Goal: Task Accomplishment & Management: Use online tool/utility

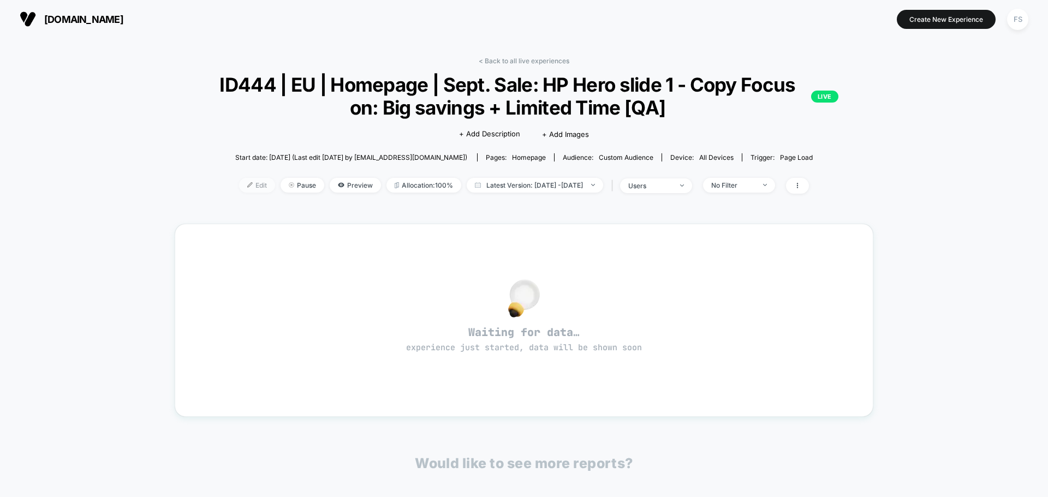
click at [239, 179] on span "Edit" at bounding box center [257, 185] width 36 height 15
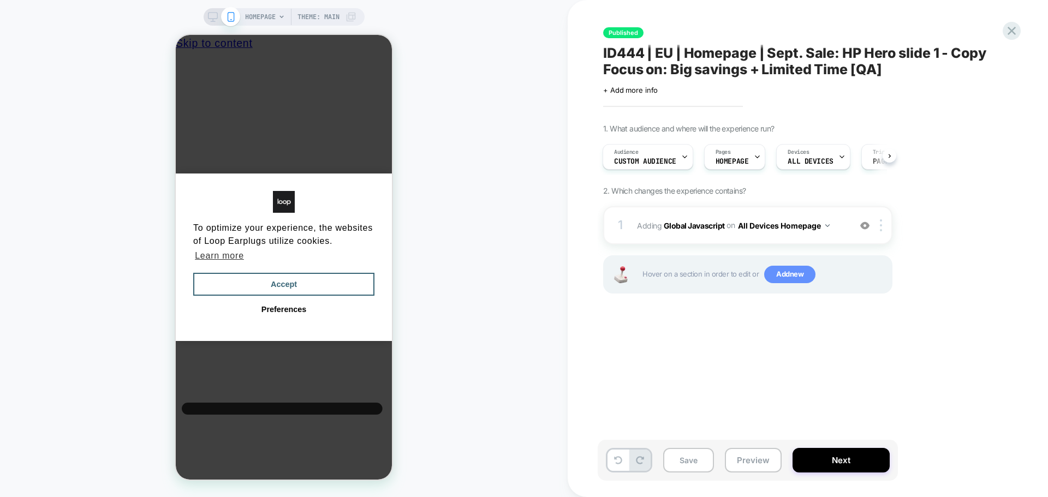
click at [792, 273] on span "Add new" at bounding box center [789, 274] width 51 height 17
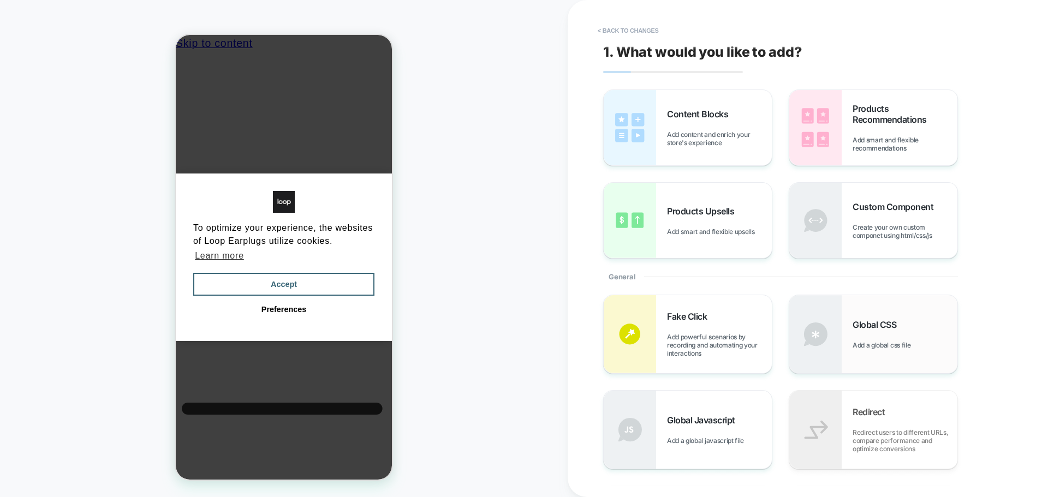
click at [877, 315] on div "Global CSS Add a global css file" at bounding box center [873, 334] width 168 height 78
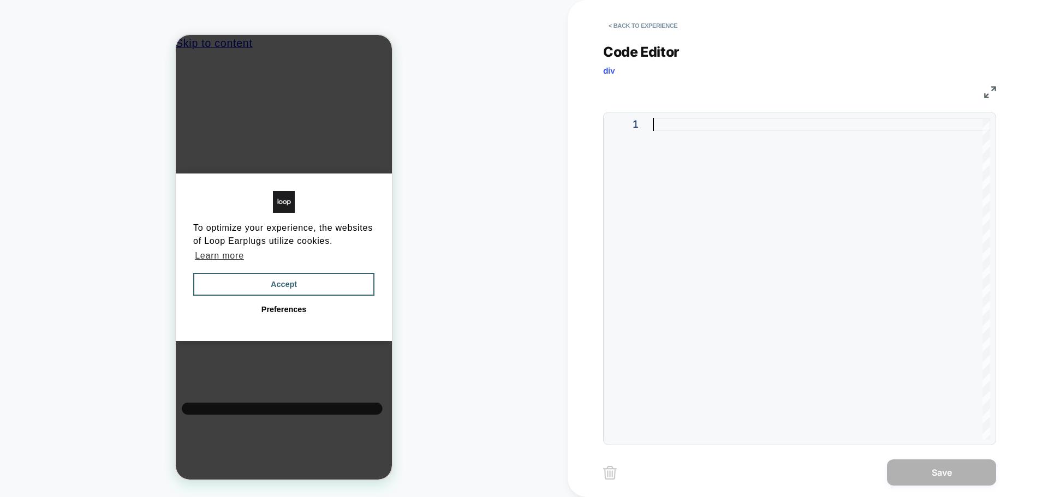
click at [0, 0] on div at bounding box center [0, 0] width 0 height 0
type textarea "**********"
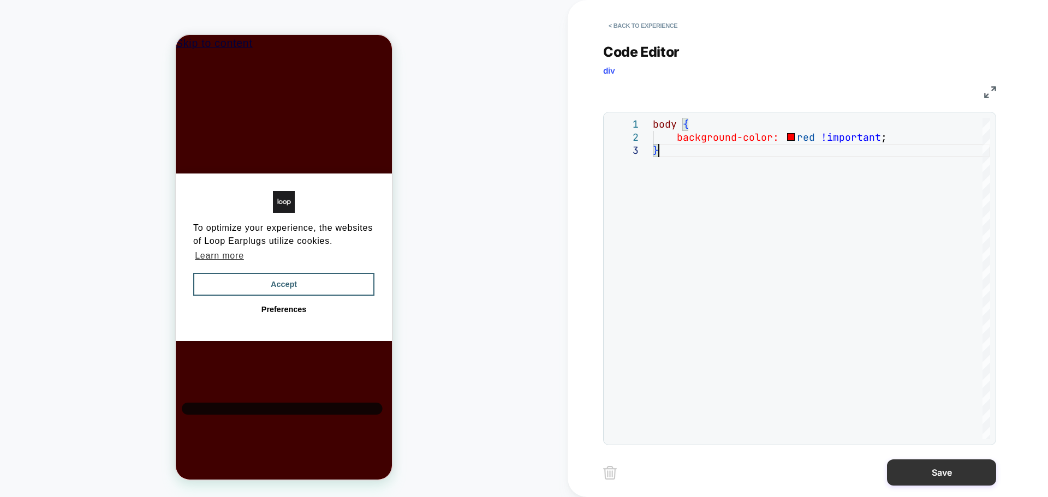
click at [0, 0] on button "Save" at bounding box center [0, 0] width 0 height 0
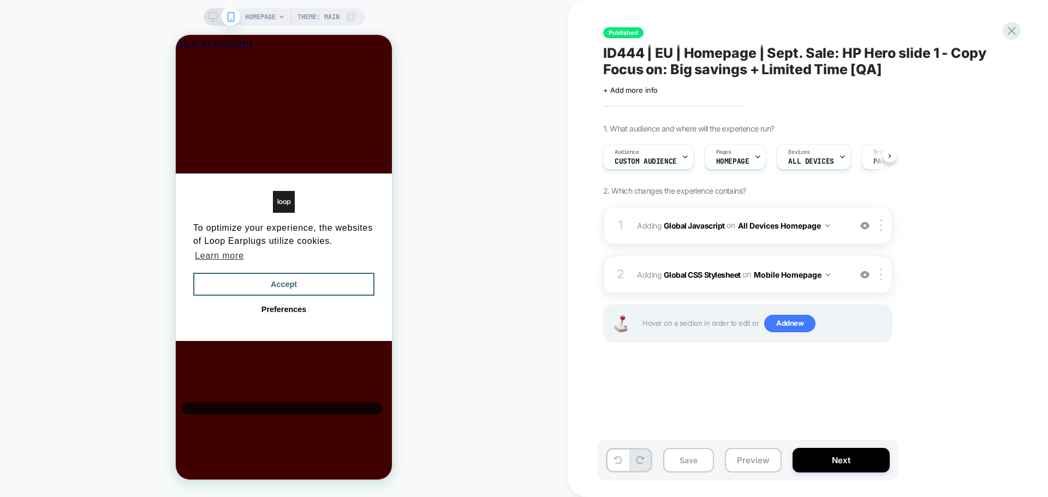
scroll to position [0, 1]
click at [0, 0] on button "Save" at bounding box center [0, 0] width 0 height 0
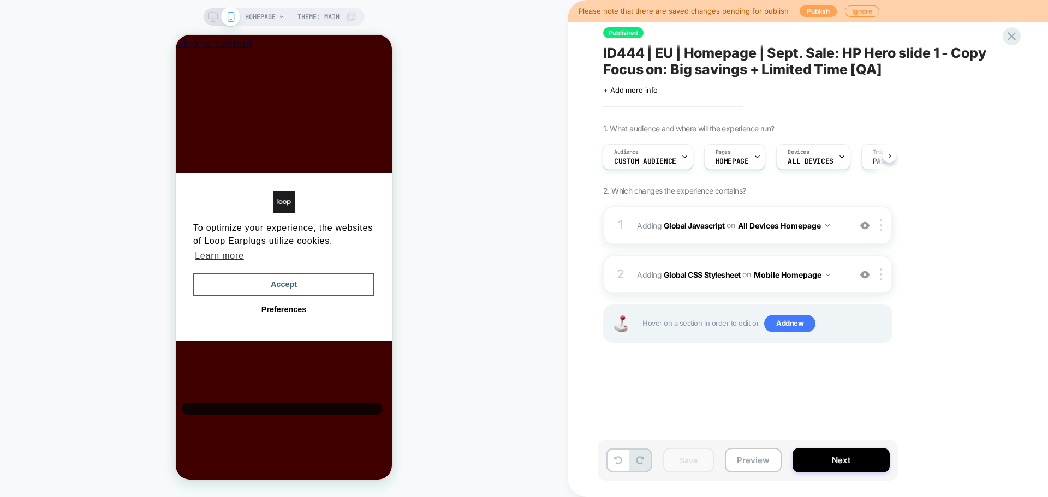
click at [0, 0] on button "Publish" at bounding box center [0, 0] width 0 height 0
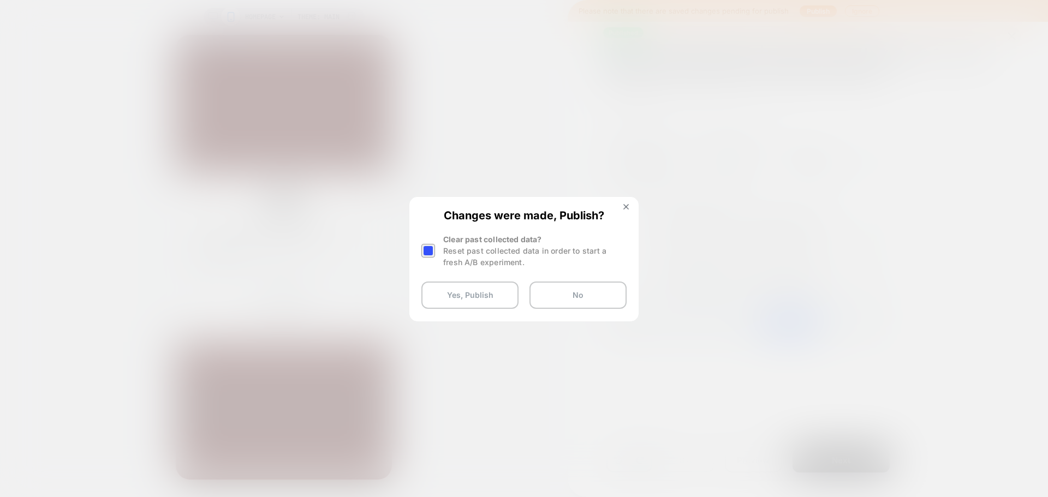
click at [0, 0] on div at bounding box center [0, 0] width 0 height 0
click at [464, 289] on button "Yes, Publish" at bounding box center [469, 295] width 97 height 27
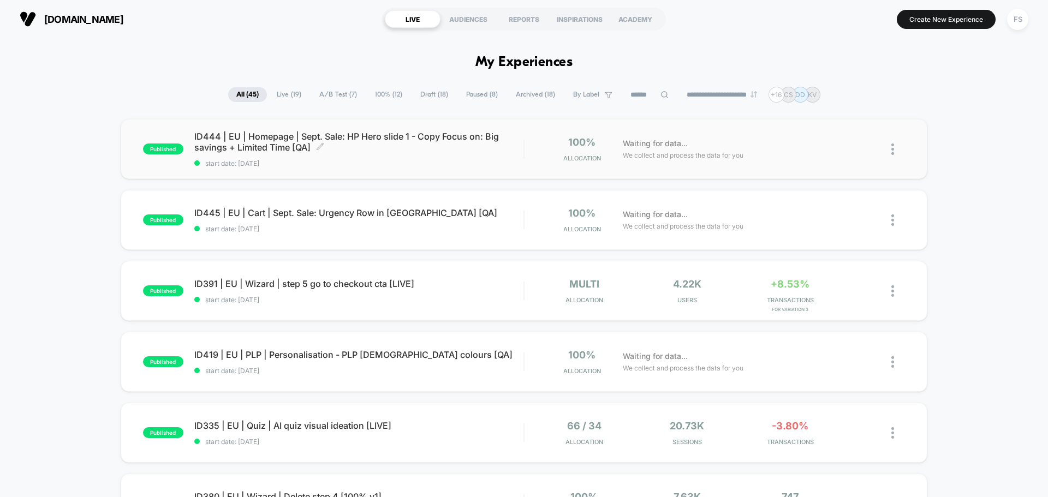
click at [276, 143] on span "ID444 | EU | Homepage | Sept. Sale: HP Hero slide 1 - Copy Focus on: Big saving…" at bounding box center [358, 142] width 329 height 22
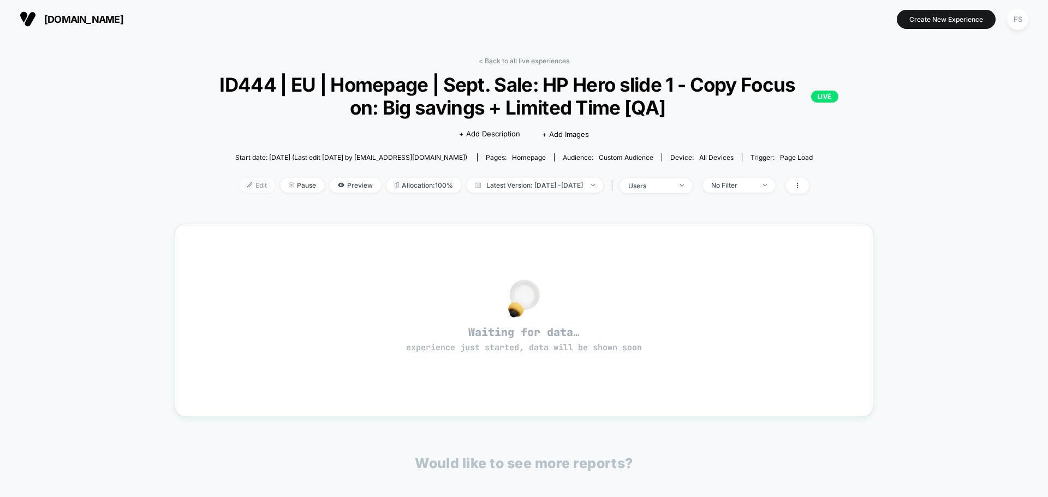
click at [253, 185] on div at bounding box center [254, 185] width 3 height 1
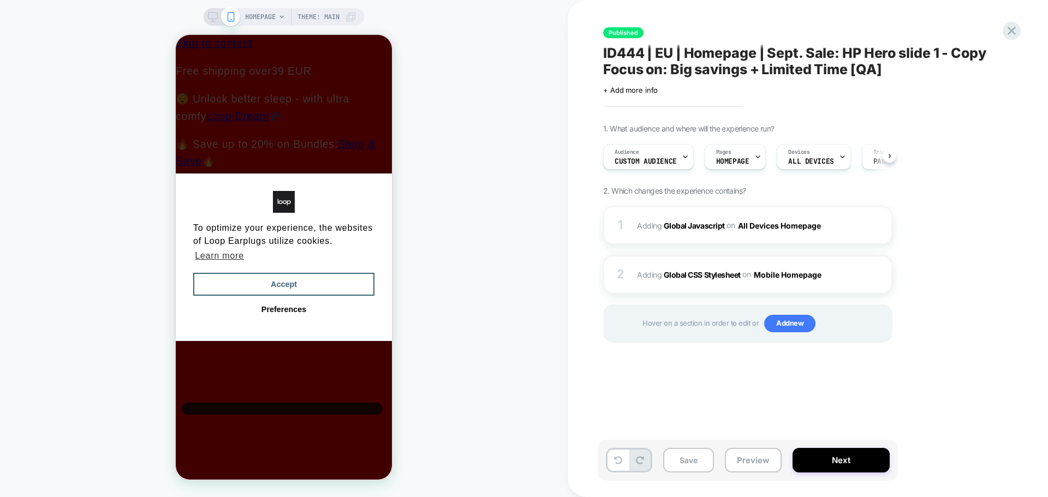
scroll to position [0, 1]
click at [251, 273] on button "Accept" at bounding box center [283, 284] width 181 height 23
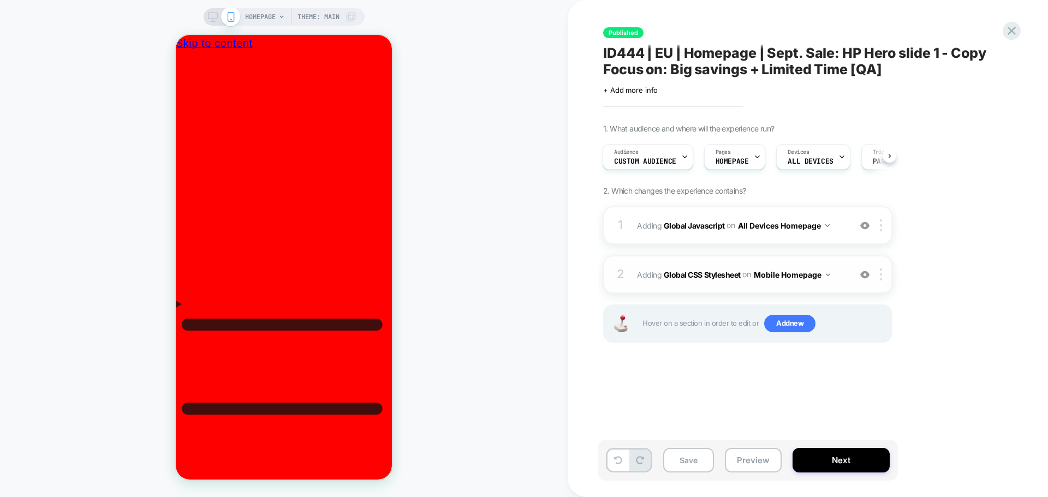
scroll to position [0, 0]
click at [0, 0] on button "Mobile Homepage" at bounding box center [0, 0] width 0 height 0
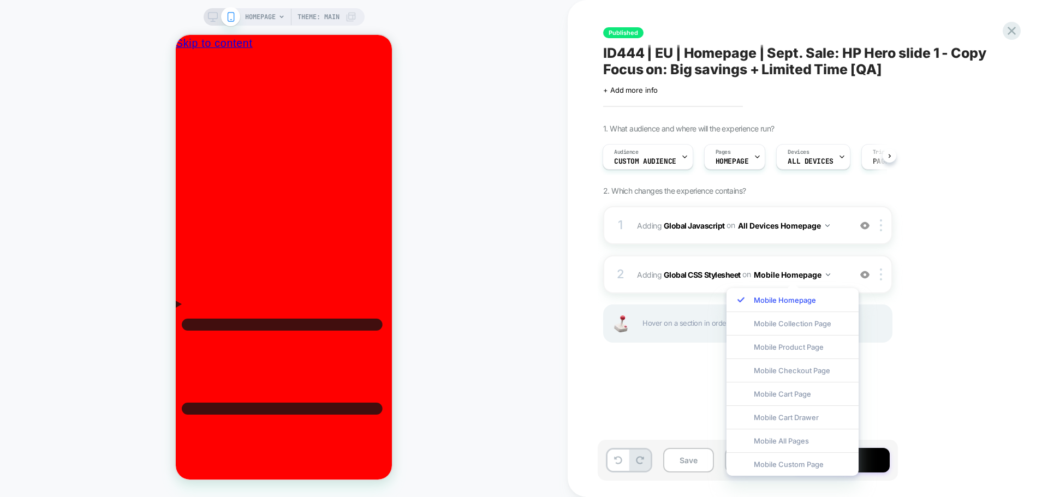
click at [0, 0] on div "1. What audience and where will the experience run? Audience Custom Audience Pa…" at bounding box center [0, 0] width 0 height 0
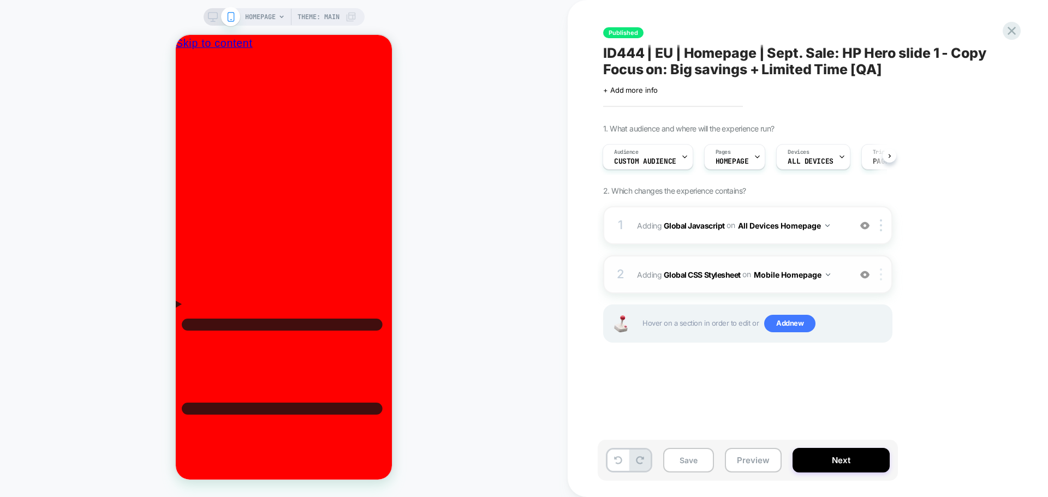
click at [885, 272] on div at bounding box center [882, 274] width 18 height 12
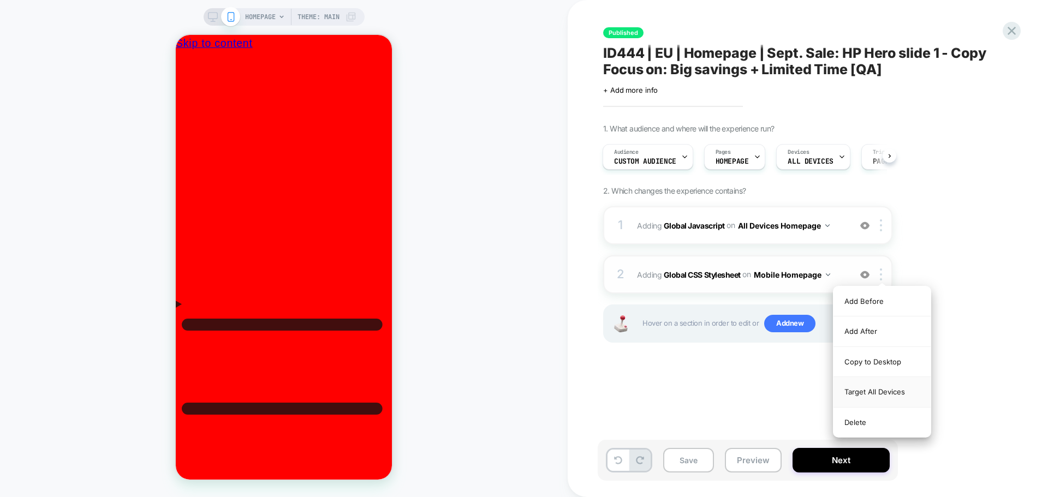
click at [870, 388] on div "Target All Devices" at bounding box center [881, 392] width 97 height 30
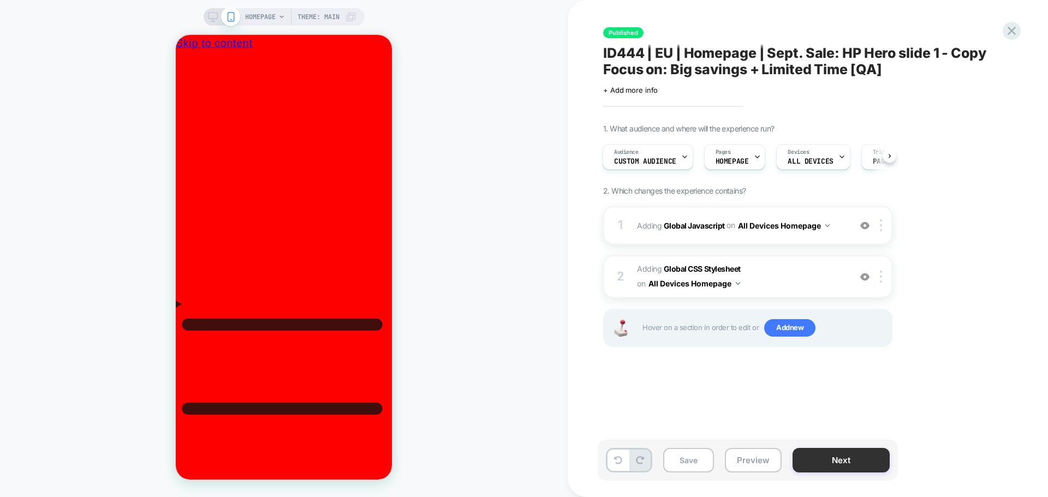
click at [0, 0] on button "Next" at bounding box center [0, 0] width 0 height 0
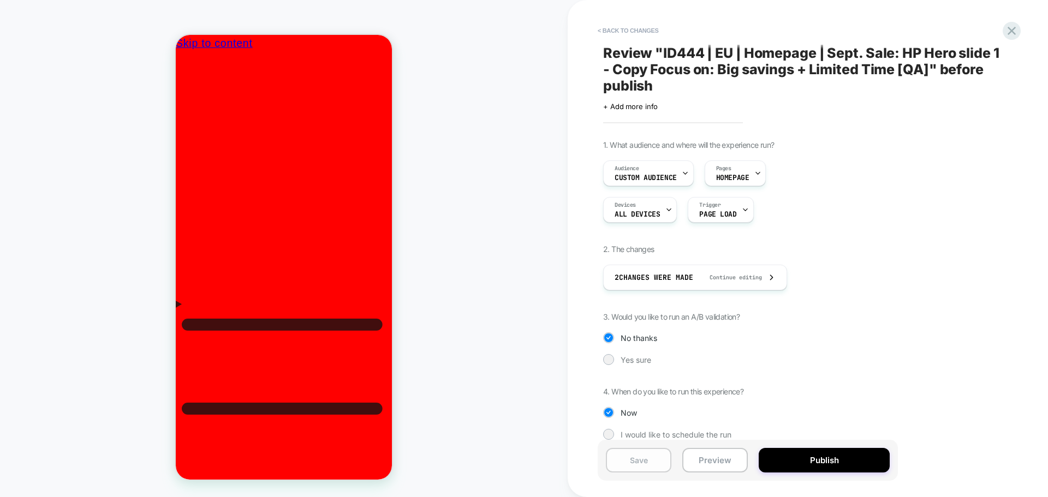
click at [0, 0] on button "Save" at bounding box center [0, 0] width 0 height 0
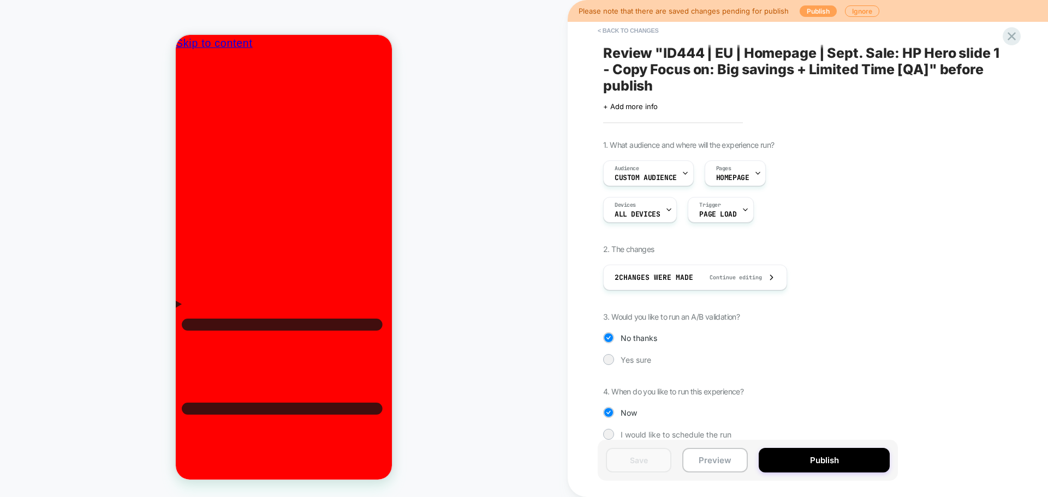
click at [0, 0] on button "Publish" at bounding box center [0, 0] width 0 height 0
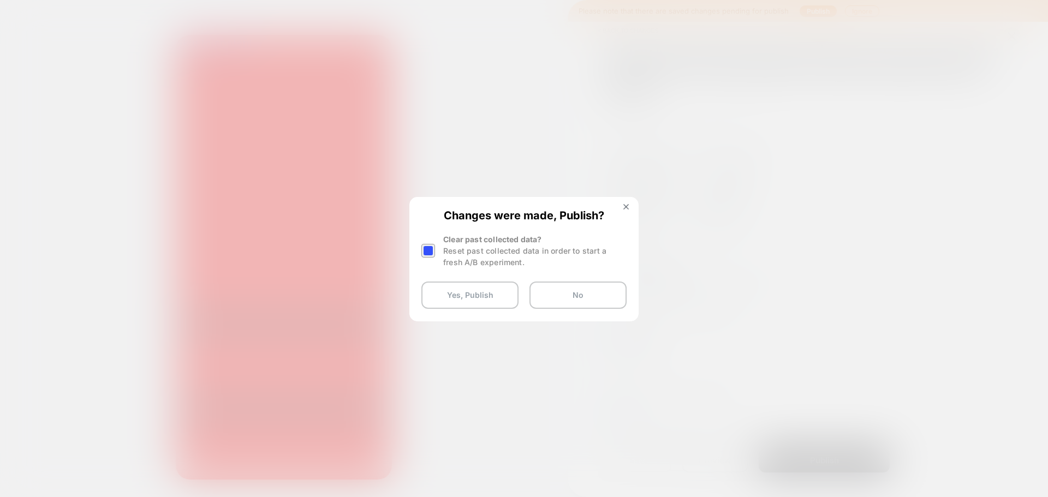
click at [0, 0] on div at bounding box center [0, 0] width 0 height 0
click at [446, 292] on button "Yes, Publish" at bounding box center [469, 295] width 97 height 27
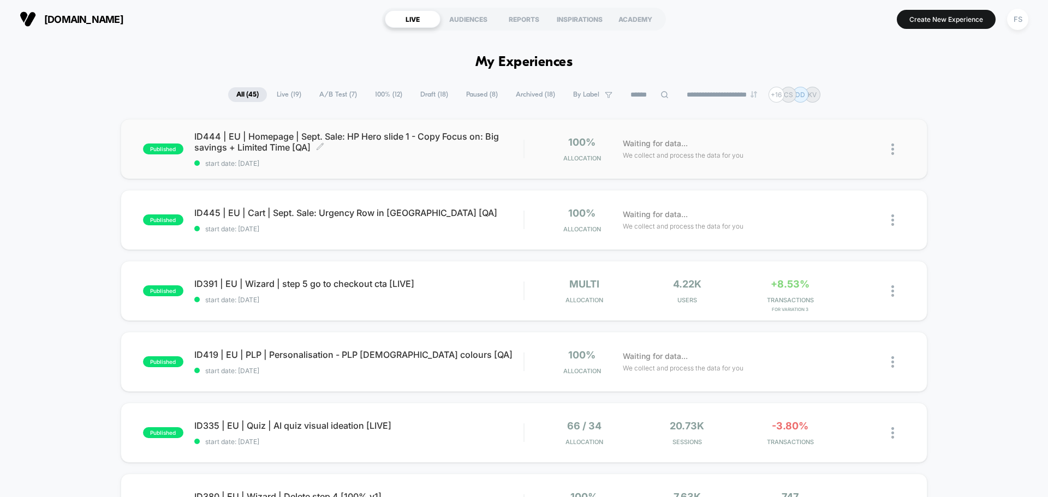
click at [292, 146] on span "ID444 | EU | Homepage | Sept. Sale: HP Hero slide 1 - Copy Focus on: Big saving…" at bounding box center [358, 142] width 329 height 22
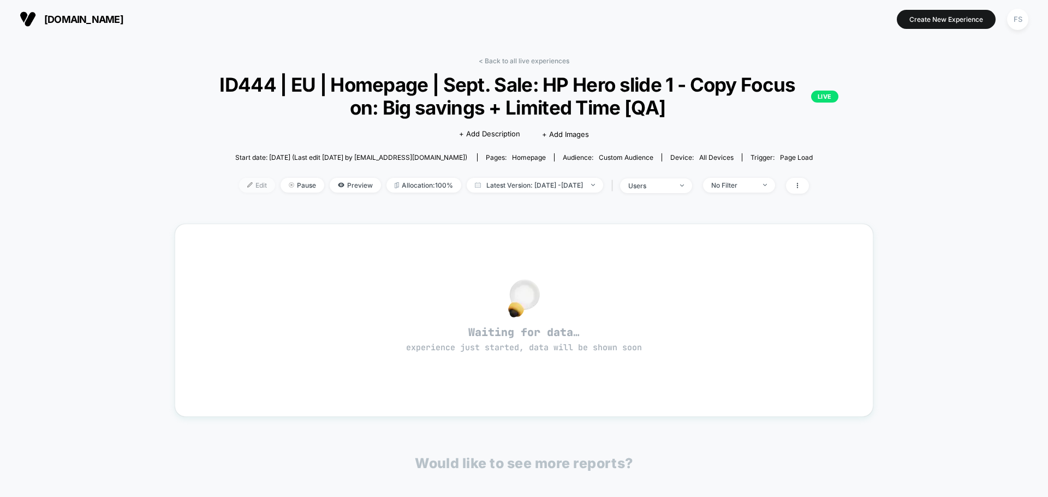
click at [241, 189] on span "Edit" at bounding box center [257, 185] width 36 height 15
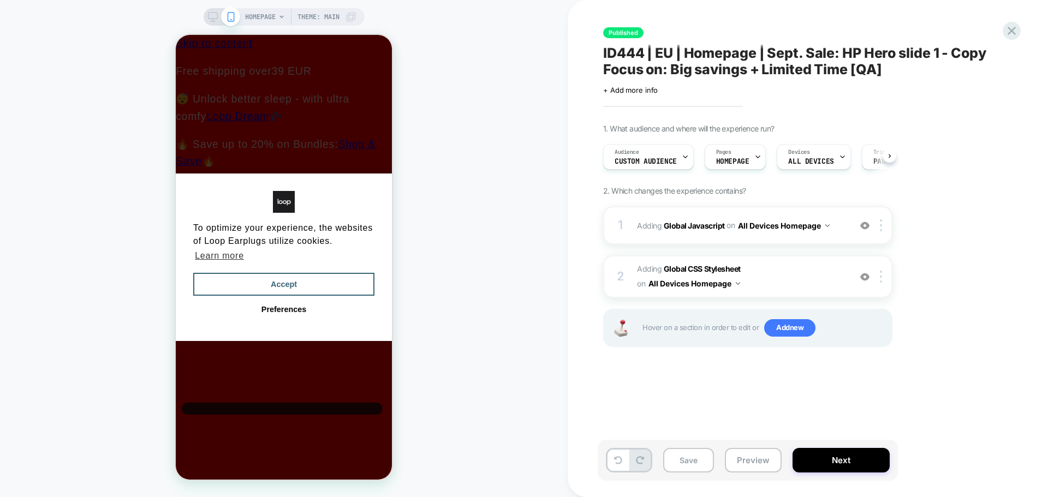
scroll to position [0, 1]
click at [199, 238] on span "Adding Global Javascript on All Devices Homepage" at bounding box center [107, 249] width 181 height 23
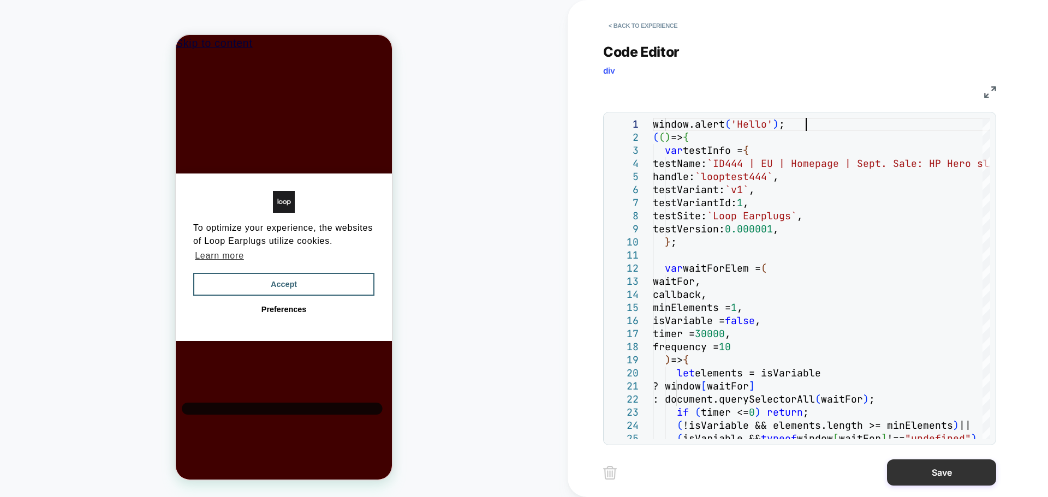
type textarea "**********"
click at [0, 0] on button "Save" at bounding box center [0, 0] width 0 height 0
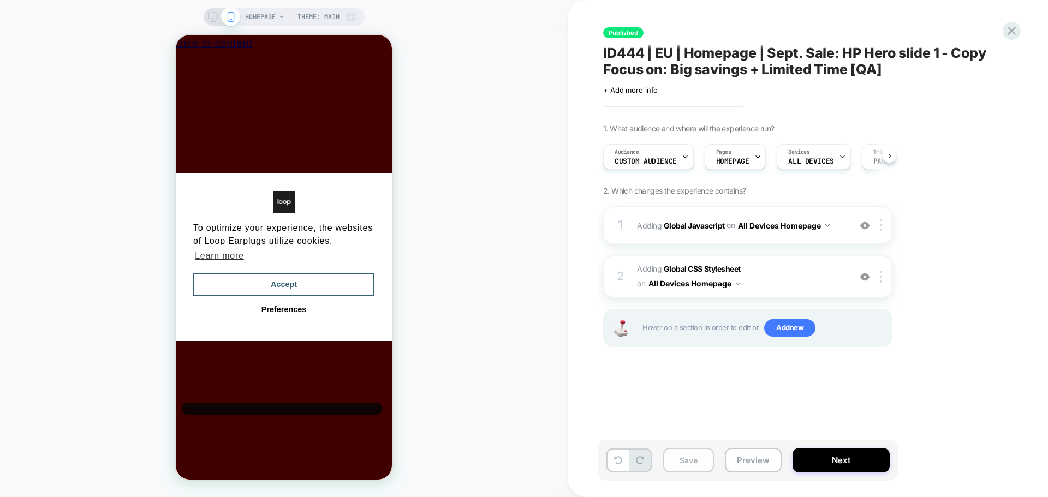
scroll to position [0, 1]
click at [675, 466] on button "Save" at bounding box center [688, 460] width 51 height 25
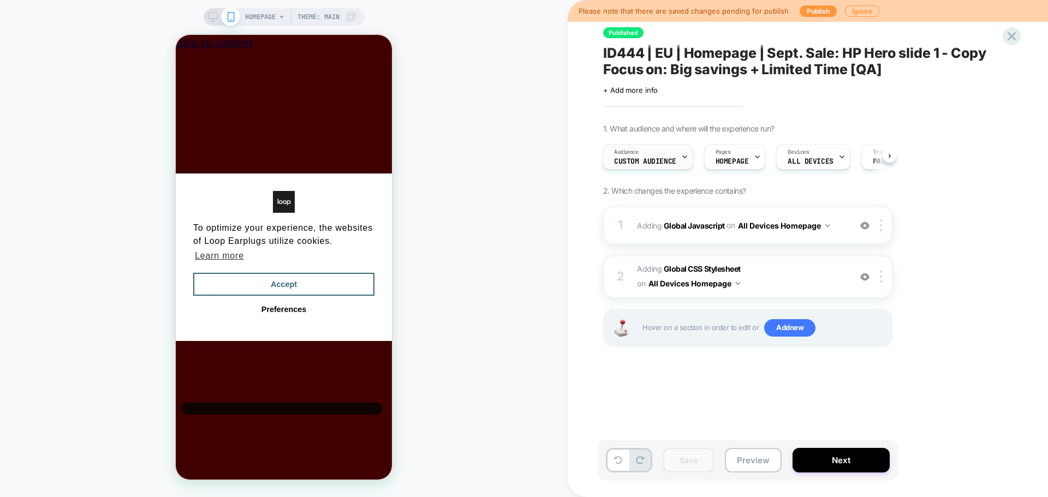
click at [0, 0] on div "Audience Custom Audience" at bounding box center [0, 0] width 0 height 0
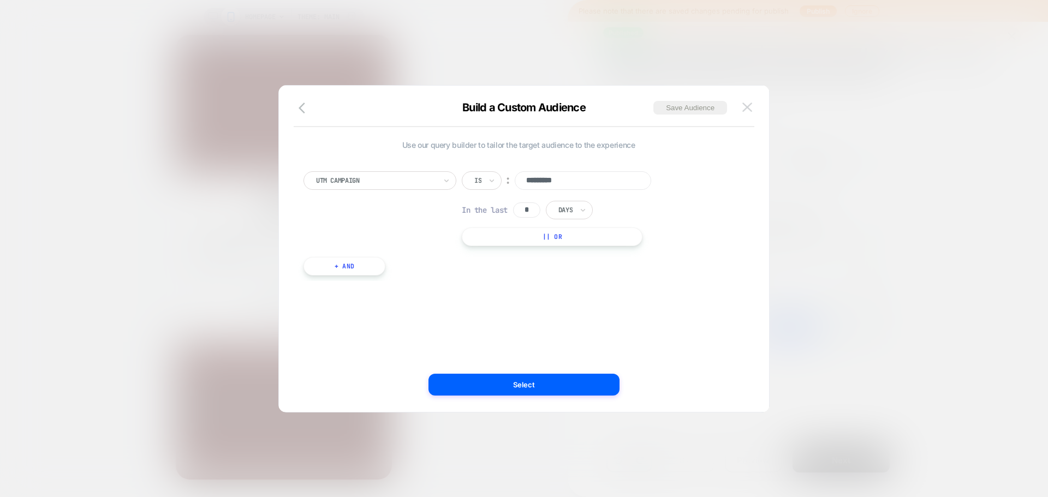
click at [0, 0] on button at bounding box center [0, 0] width 0 height 0
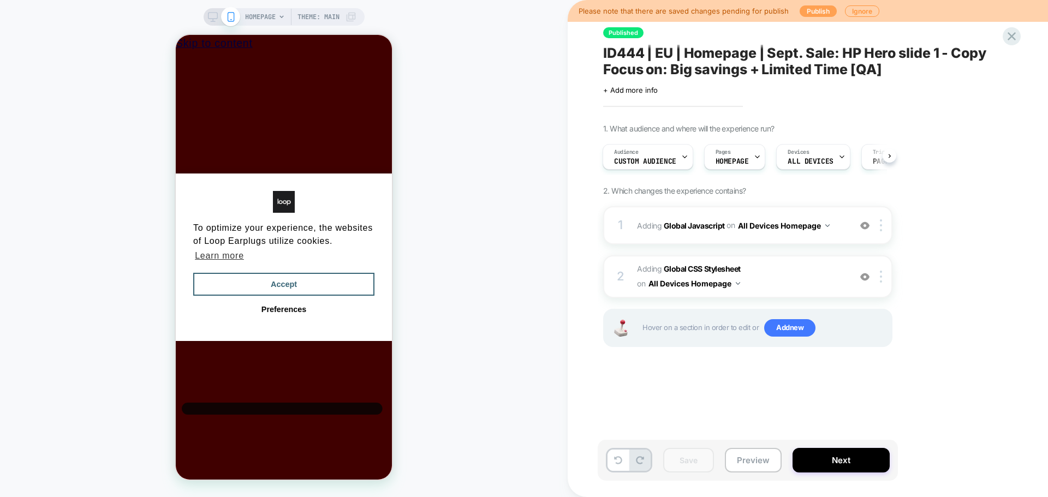
click at [0, 0] on button "Publish" at bounding box center [0, 0] width 0 height 0
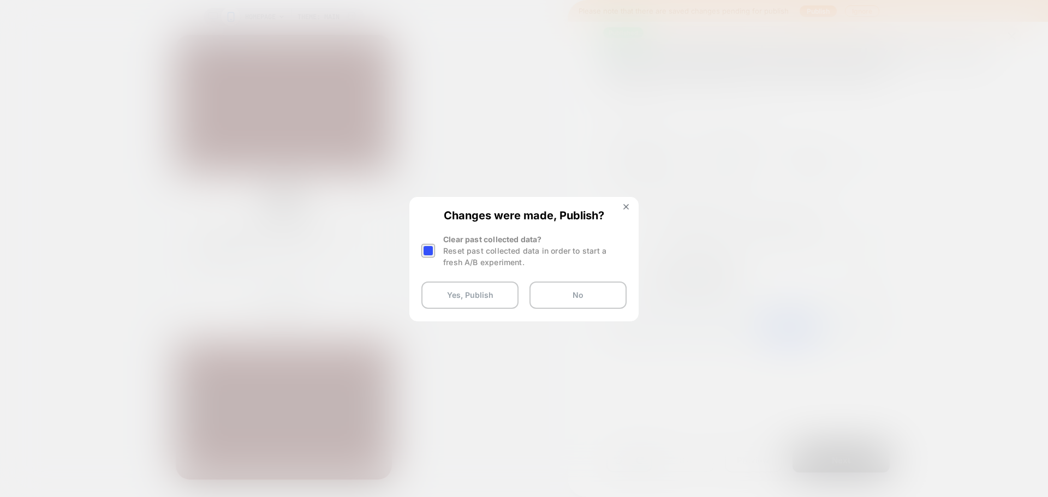
click at [441, 247] on div "Clear past collected data? Reset past collected data in order to start a fresh …" at bounding box center [523, 251] width 205 height 34
click at [433, 252] on div at bounding box center [428, 251] width 14 height 14
click at [0, 0] on button "Yes, Publish" at bounding box center [0, 0] width 0 height 0
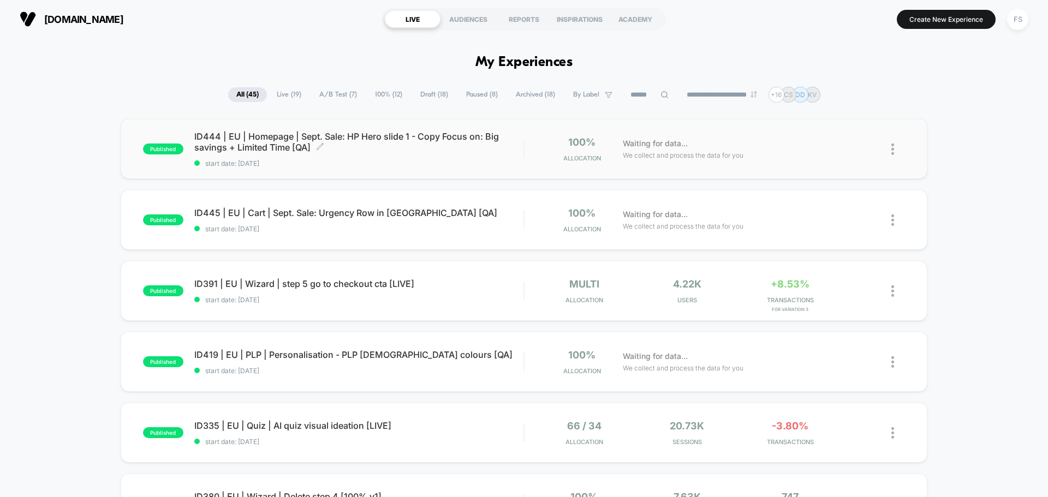
click at [241, 157] on div "ID444 | EU | Homepage | Sept. Sale: HP Hero slide 1 - Copy Focus on: Big saving…" at bounding box center [358, 149] width 329 height 37
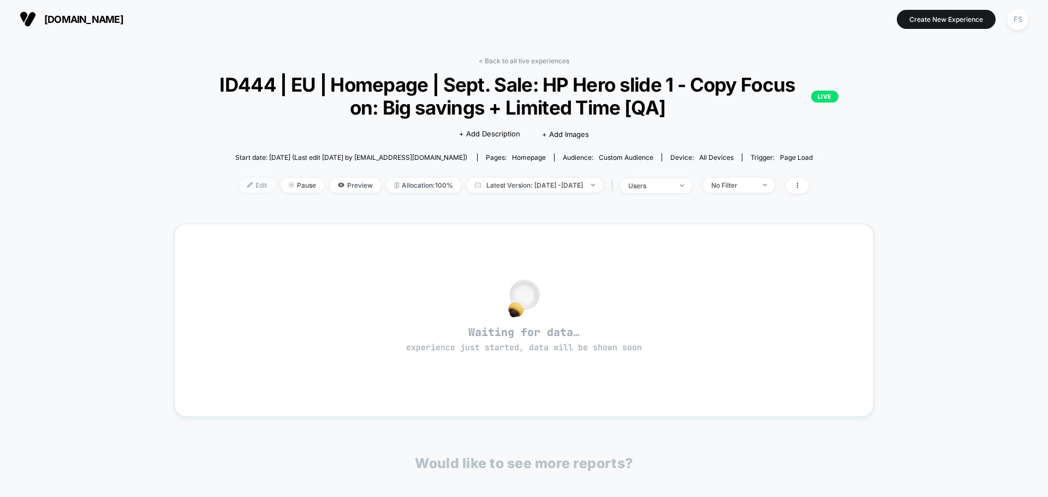
click at [246, 187] on span "Edit" at bounding box center [257, 185] width 36 height 15
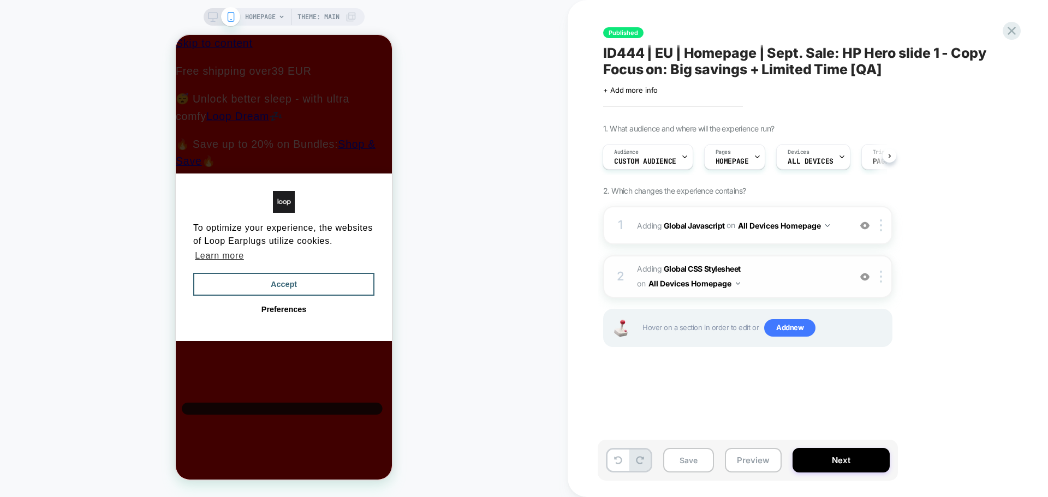
click at [864, 277] on img at bounding box center [864, 276] width 9 height 9
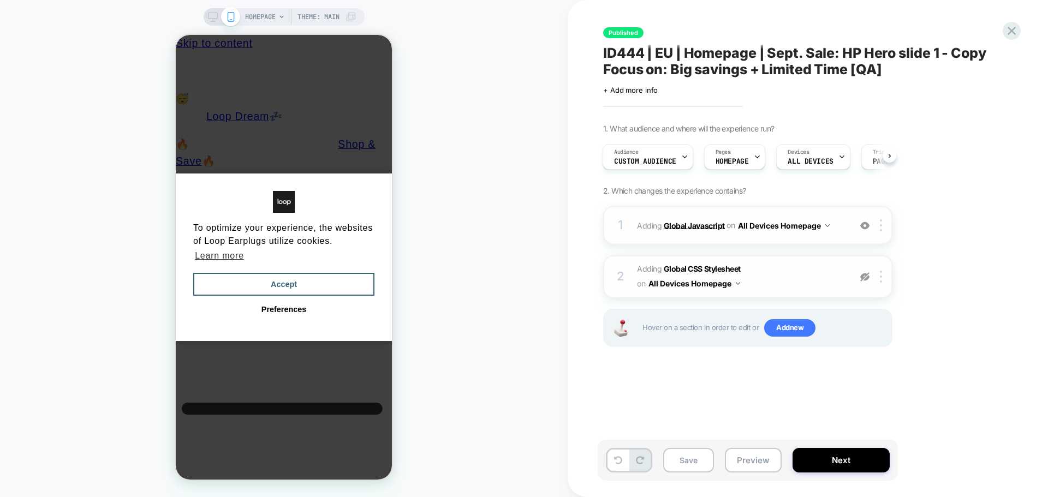
click at [0, 0] on b "Global Javascript" at bounding box center [0, 0] width 0 height 0
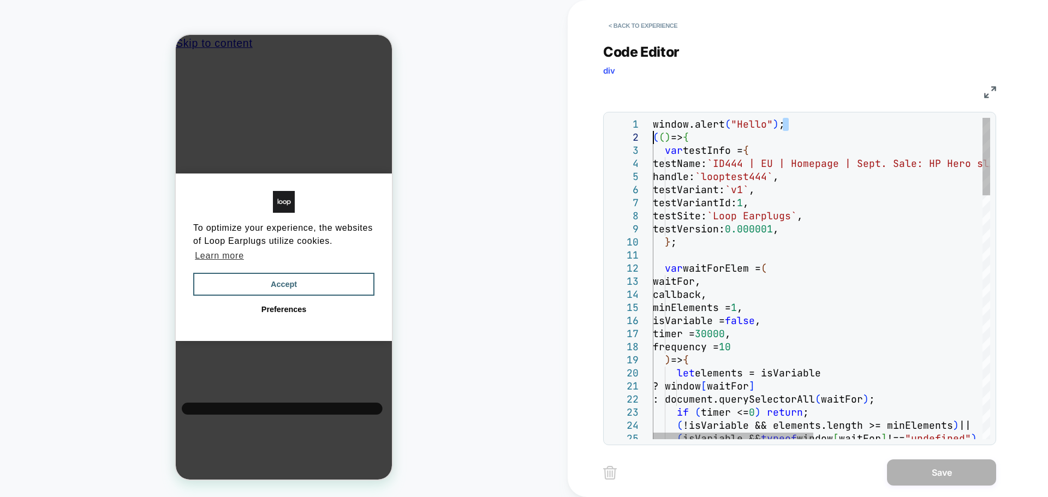
drag, startPoint x: 797, startPoint y: 129, endPoint x: 624, endPoint y: 131, distance: 173.5
drag, startPoint x: 573, startPoint y: 122, endPoint x: 560, endPoint y: 122, distance: 13.1
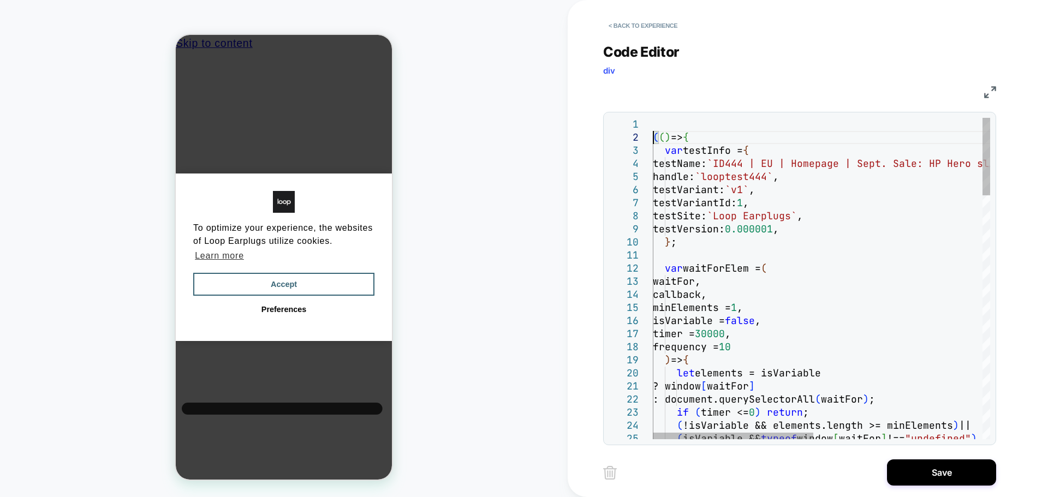
type textarea "**********"
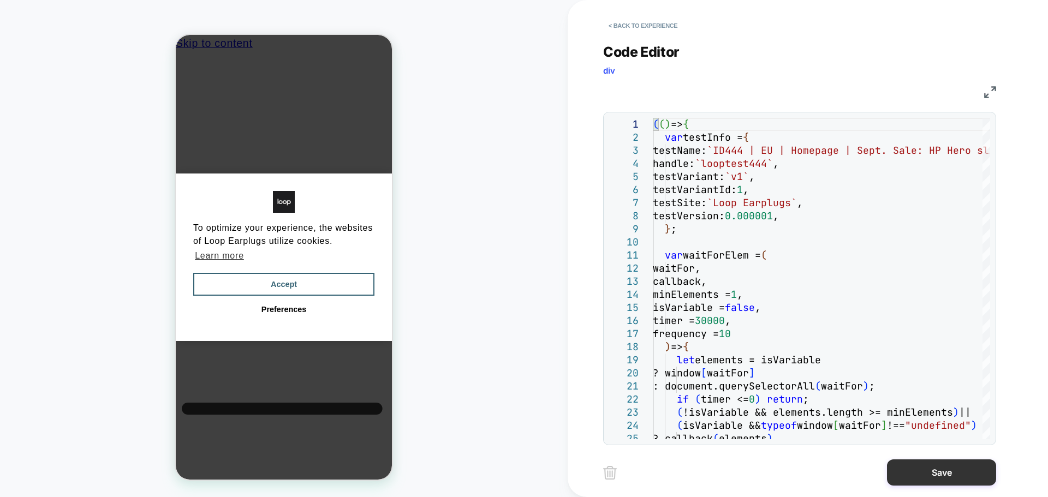
click at [0, 0] on button "Save" at bounding box center [0, 0] width 0 height 0
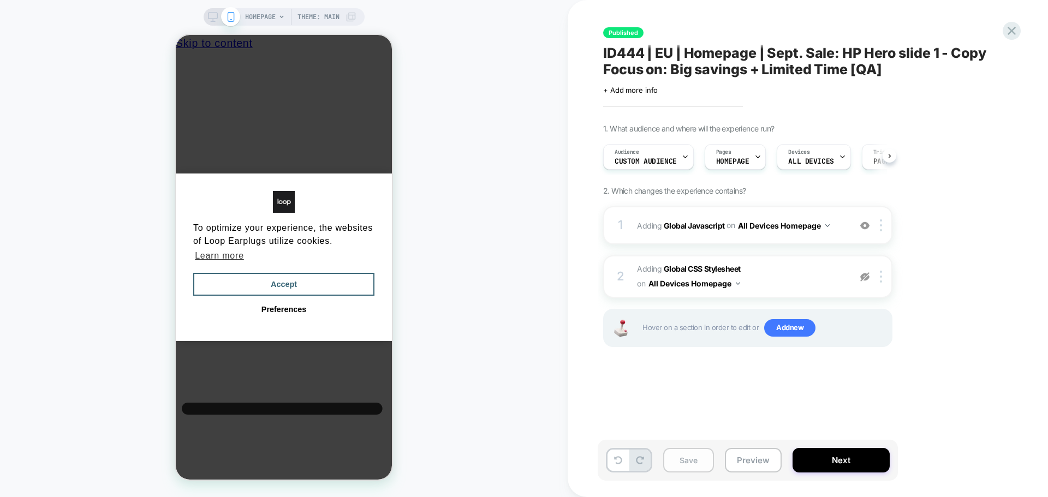
scroll to position [0, 1]
click at [0, 0] on button "Save" at bounding box center [0, 0] width 0 height 0
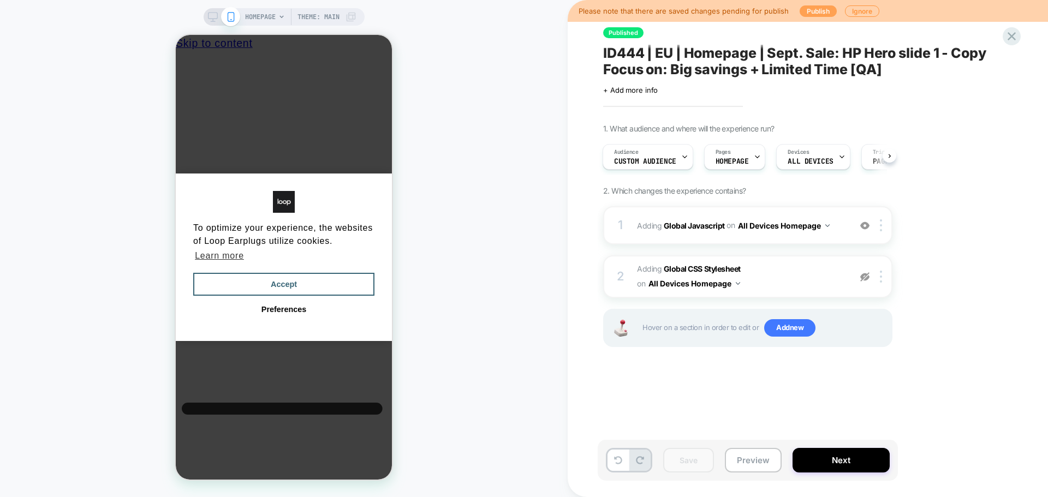
click at [800, 9] on button "Publish" at bounding box center [817, 10] width 37 height 11
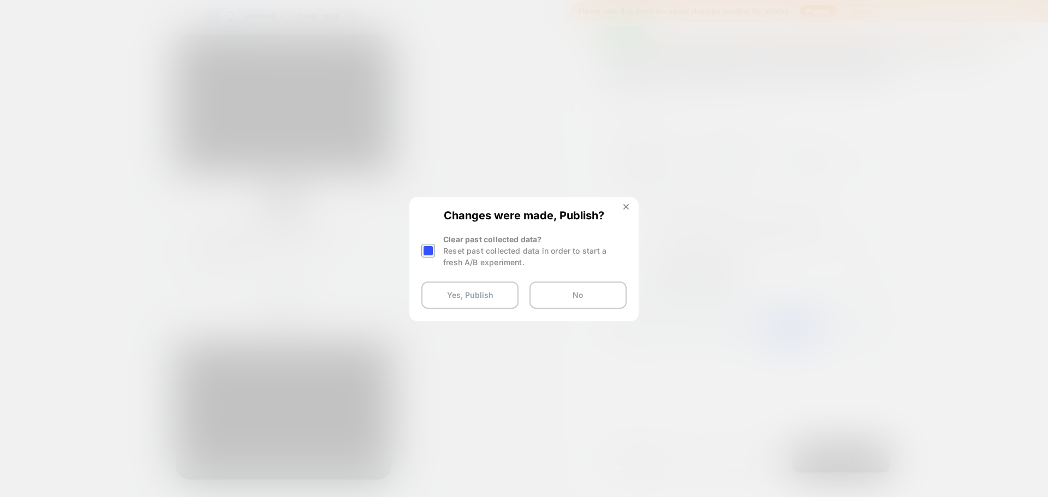
drag, startPoint x: 432, startPoint y: 248, endPoint x: 433, endPoint y: 259, distance: 10.4
click at [0, 0] on div at bounding box center [0, 0] width 0 height 0
click at [446, 289] on button "Yes, Publish" at bounding box center [469, 295] width 97 height 27
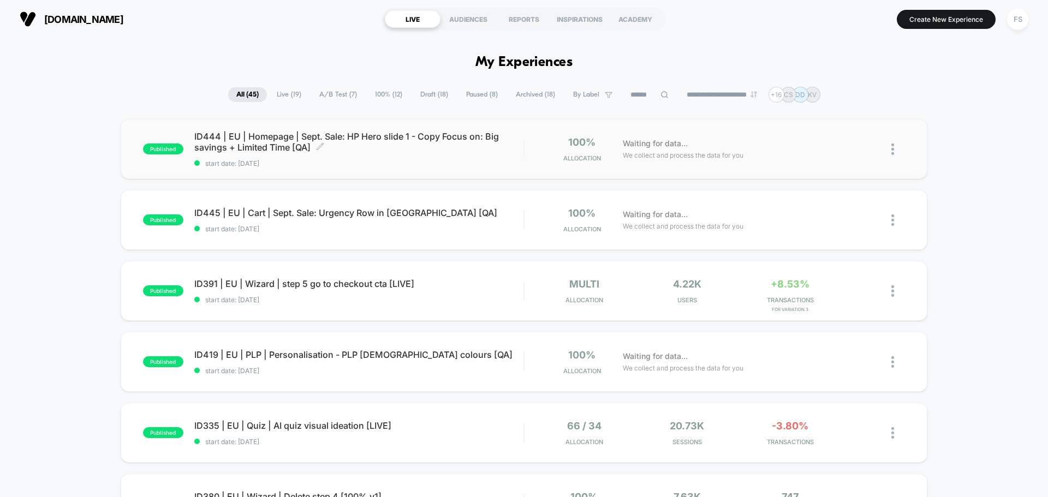
click at [204, 147] on span "ID444 | EU | Homepage | Sept. Sale: HP Hero slide 1 - Copy Focus on: Big saving…" at bounding box center [358, 142] width 329 height 22
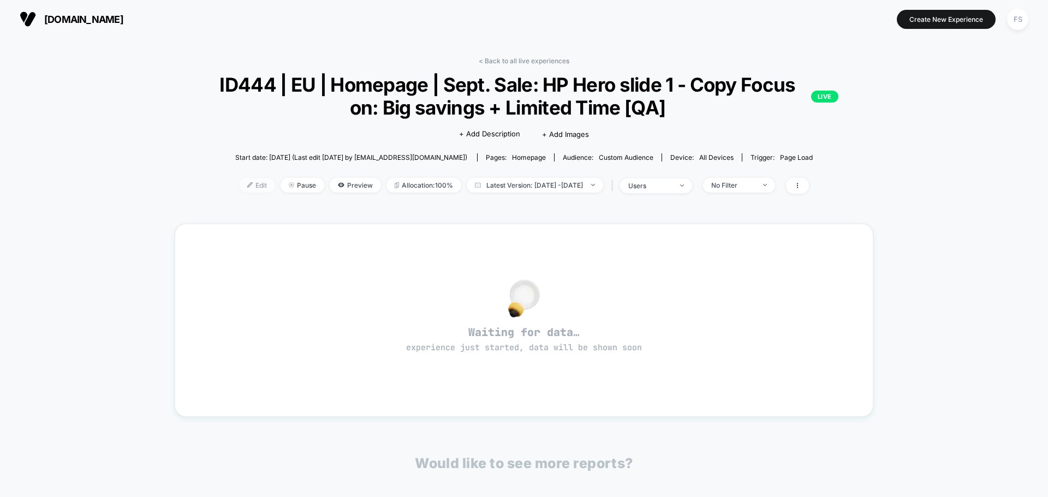
click at [239, 183] on span "Edit" at bounding box center [257, 185] width 36 height 15
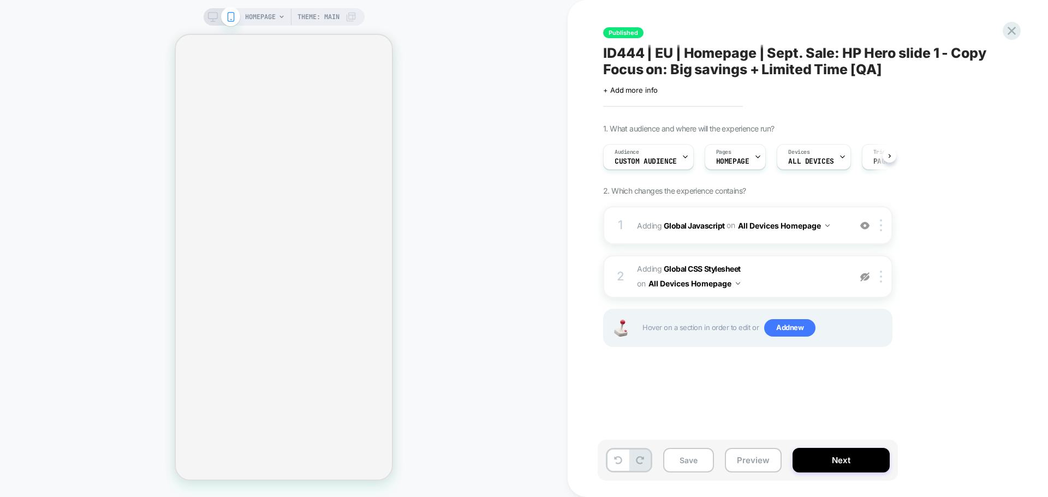
scroll to position [0, 1]
click at [693, 224] on b "Global Javascript" at bounding box center [693, 224] width 61 height 9
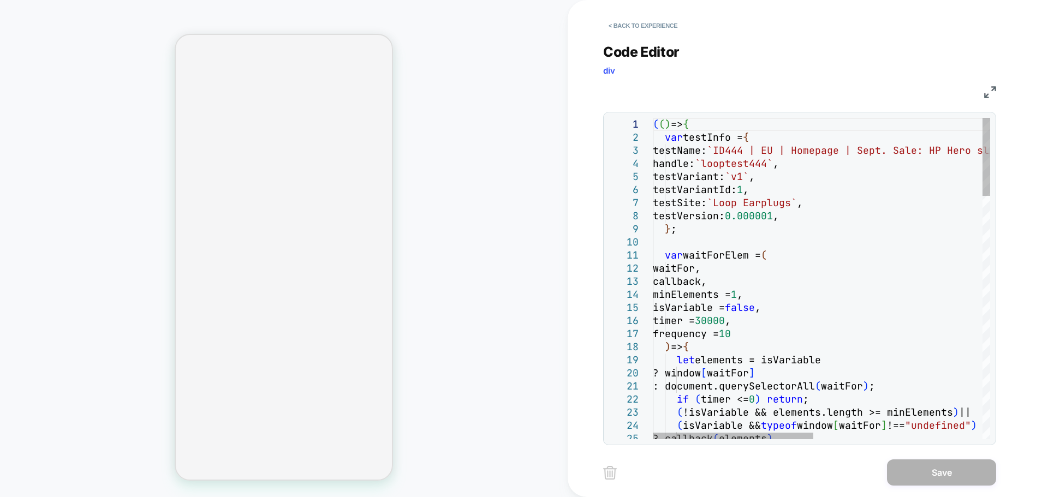
scroll to position [0, 0]
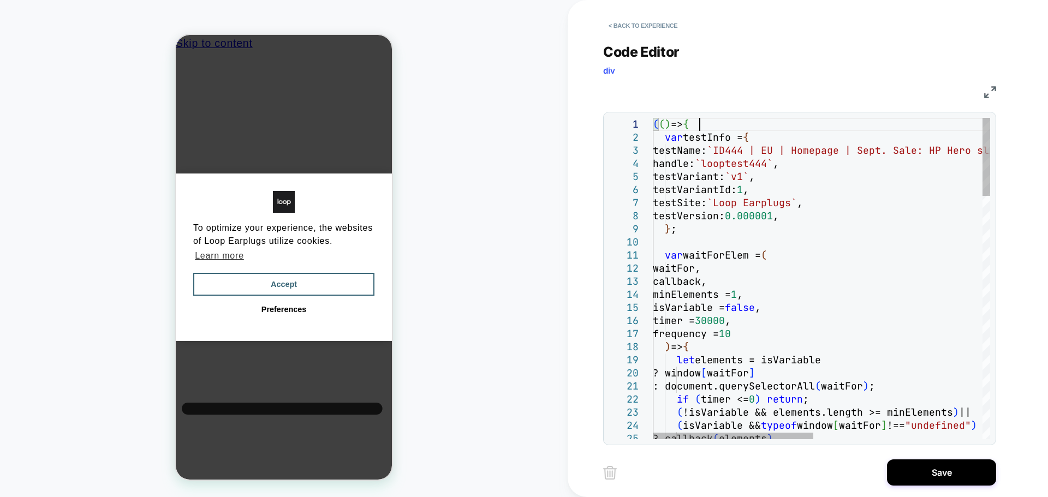
click at [0, 0] on div "( ( ) => { var testInfo = { testName: `ID444 | EU | Homepage | Sept. Sale: HP H…" at bounding box center [0, 0] width 0 height 0
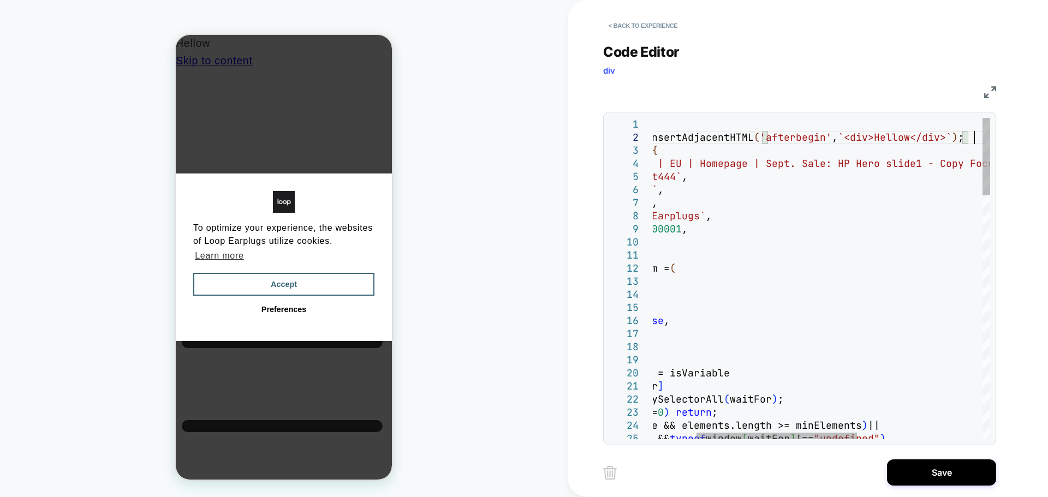
scroll to position [13, 412]
type textarea "**********"
click at [0, 0] on button "Save" at bounding box center [0, 0] width 0 height 0
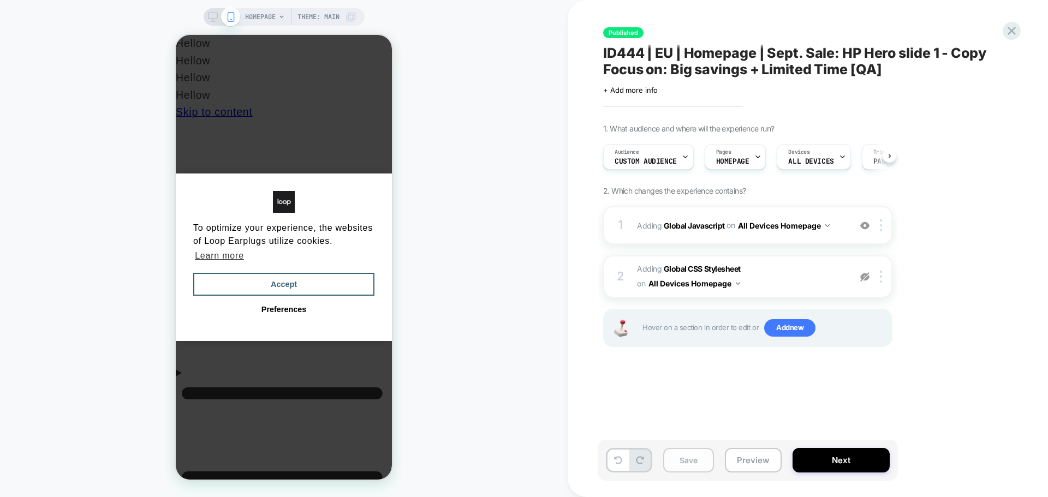
scroll to position [0, 1]
click at [674, 226] on b "Global Javascript" at bounding box center [693, 224] width 61 height 9
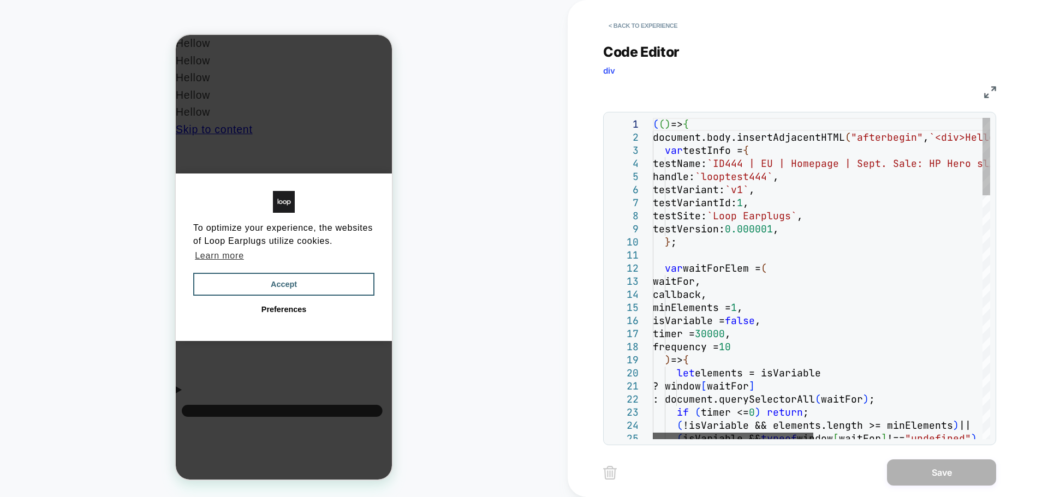
click at [653, 438] on div at bounding box center [733, 436] width 160 height 7
click at [0, 0] on button "< Back to experience" at bounding box center [0, 0] width 0 height 0
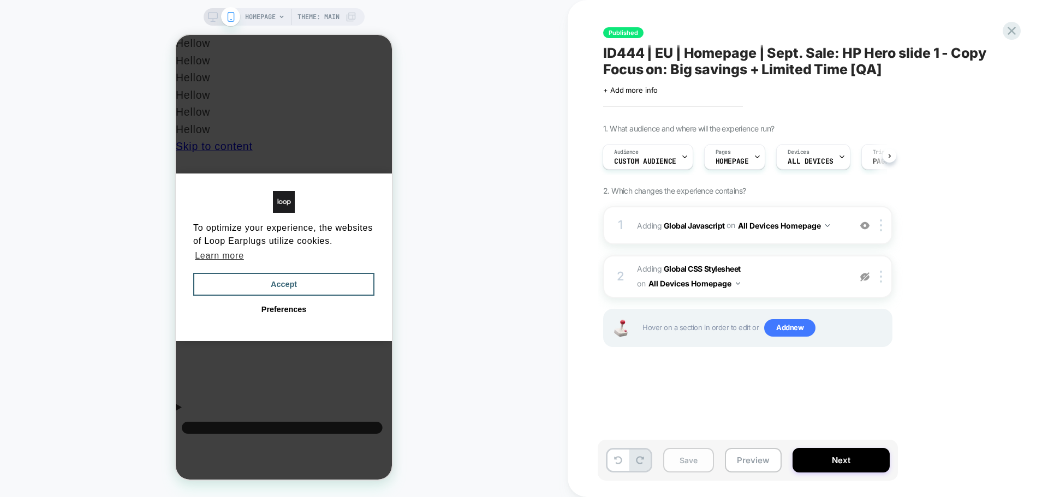
click at [0, 0] on button "Save" at bounding box center [0, 0] width 0 height 0
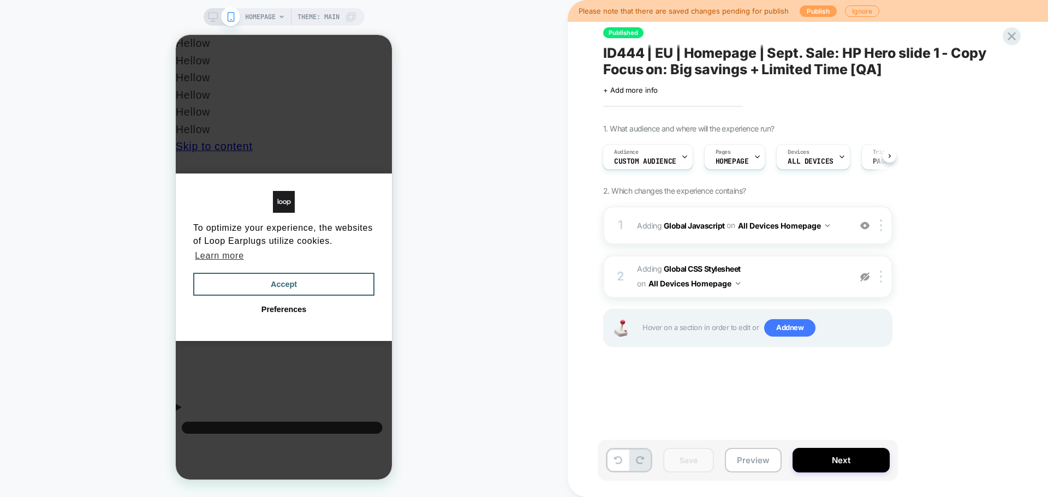
click at [0, 0] on button "Publish" at bounding box center [0, 0] width 0 height 0
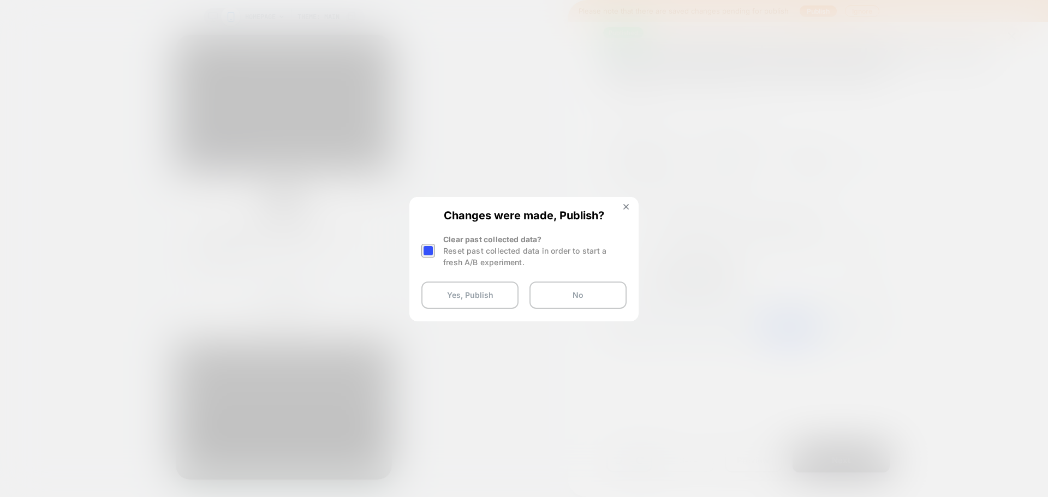
click at [434, 253] on div at bounding box center [428, 251] width 14 height 14
click at [0, 0] on button "Yes, Publish" at bounding box center [0, 0] width 0 height 0
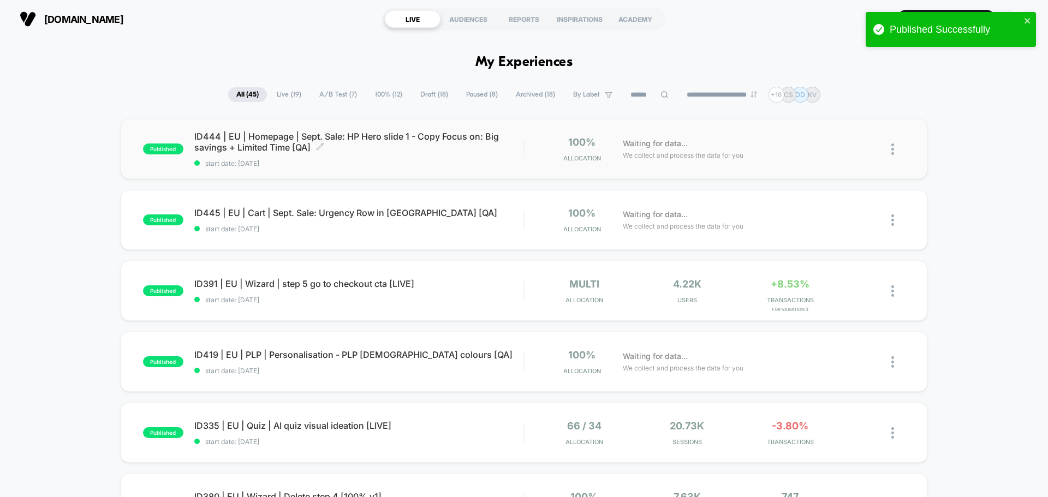
click at [221, 134] on span "ID444 | EU | Homepage | Sept. Sale: HP Hero slide 1 - Copy Focus on: Big saving…" at bounding box center [358, 142] width 329 height 22
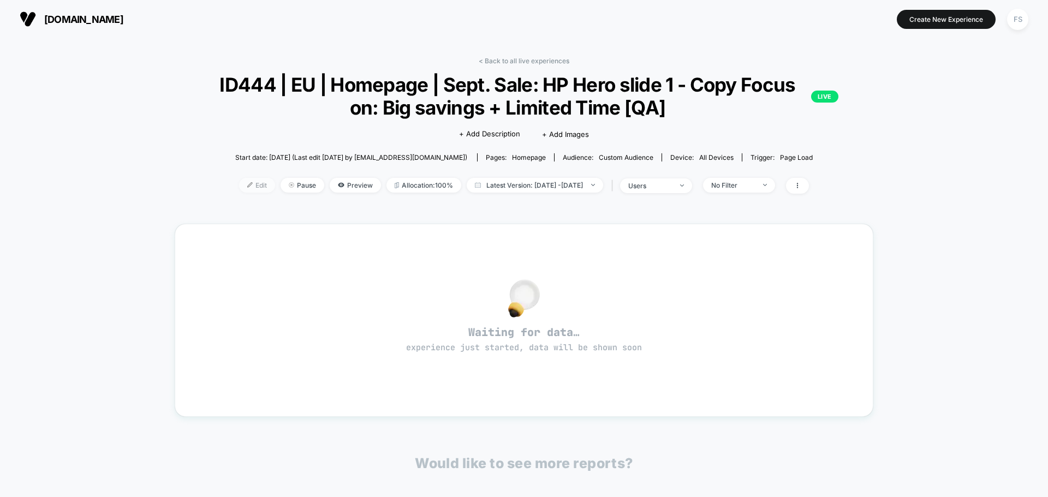
click at [239, 181] on span "Edit" at bounding box center [257, 185] width 36 height 15
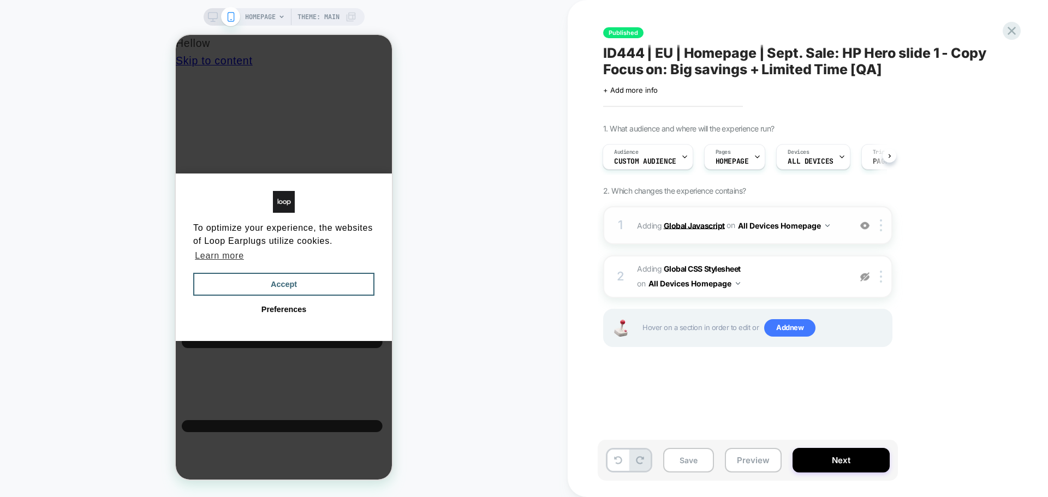
click at [696, 224] on b "Global Javascript" at bounding box center [693, 224] width 61 height 9
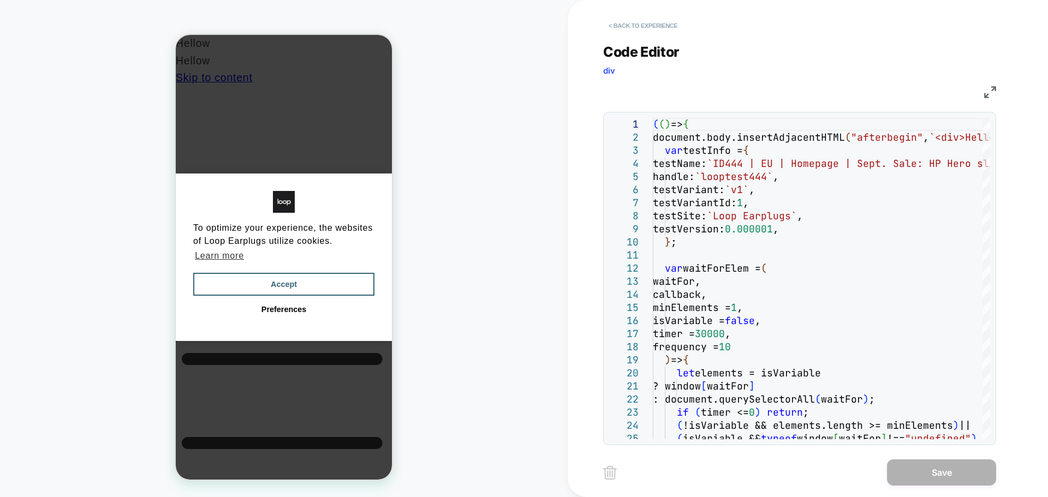
click at [647, 27] on button "< Back to experience" at bounding box center [643, 25] width 80 height 17
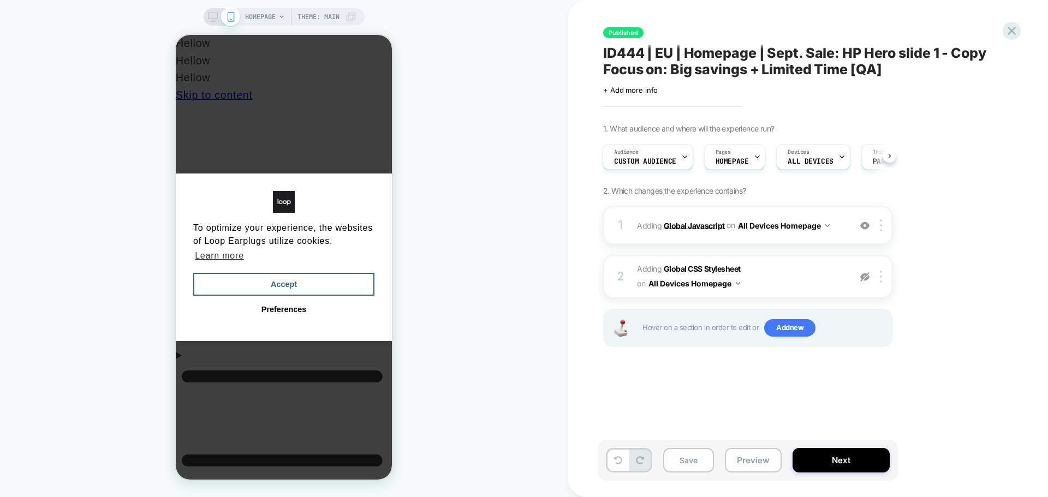
click at [0, 0] on b "Global Javascript" at bounding box center [0, 0] width 0 height 0
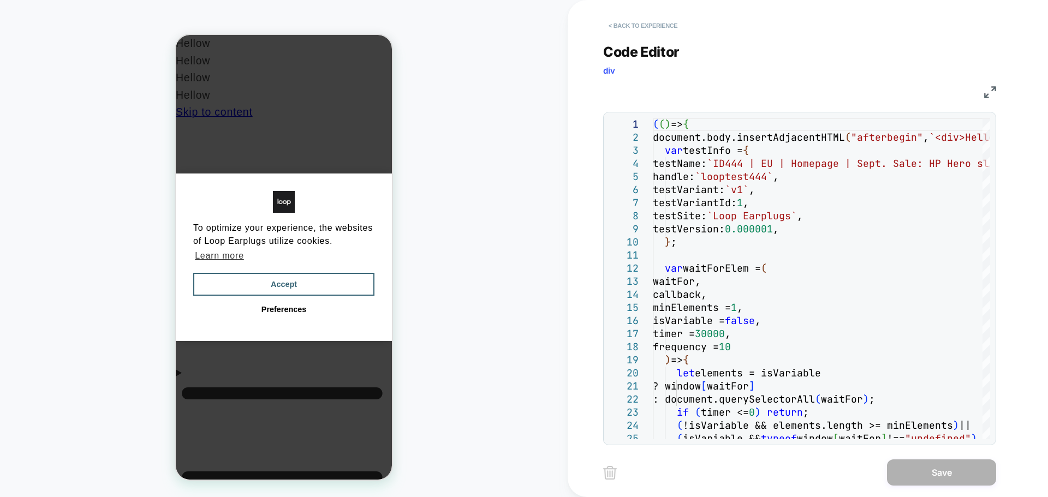
click at [0, 0] on button "< Back to experience" at bounding box center [0, 0] width 0 height 0
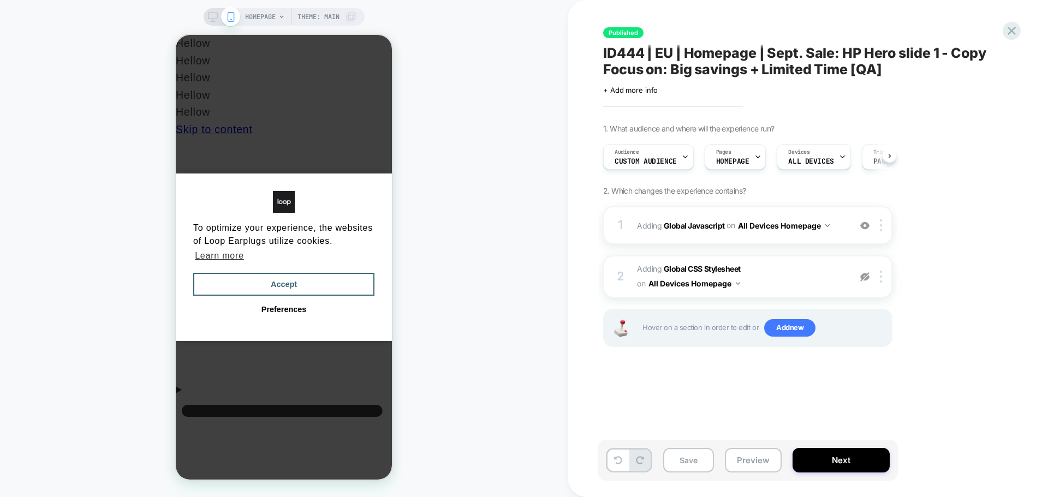
scroll to position [0, 1]
click at [286, 273] on button "Accept" at bounding box center [283, 284] width 181 height 23
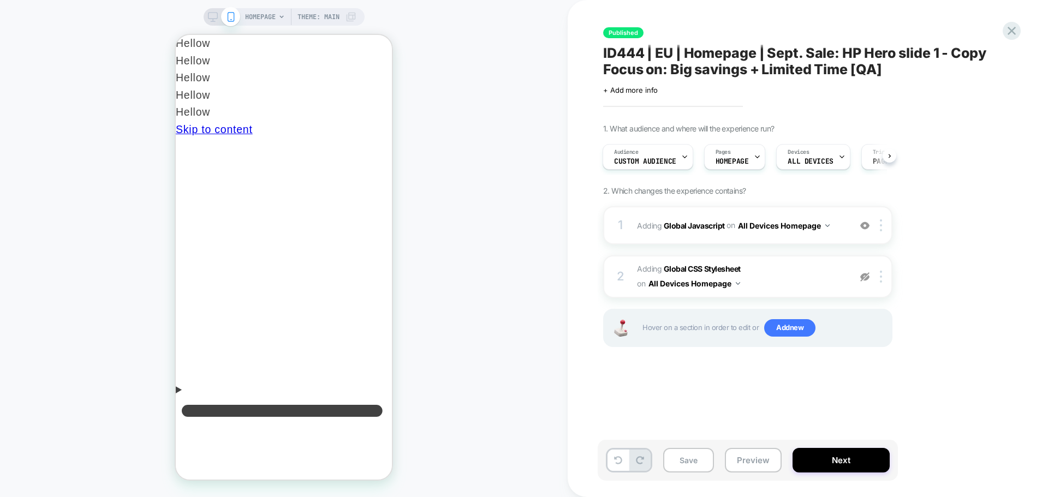
scroll to position [0, 0]
click at [1009, 26] on icon at bounding box center [1011, 30] width 15 height 15
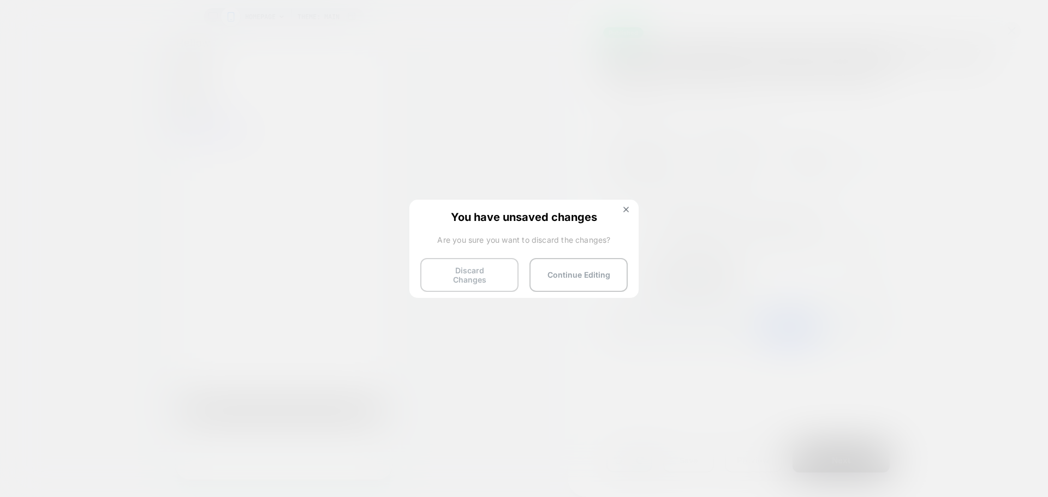
click at [0, 0] on button "Discard Changes" at bounding box center [0, 0] width 0 height 0
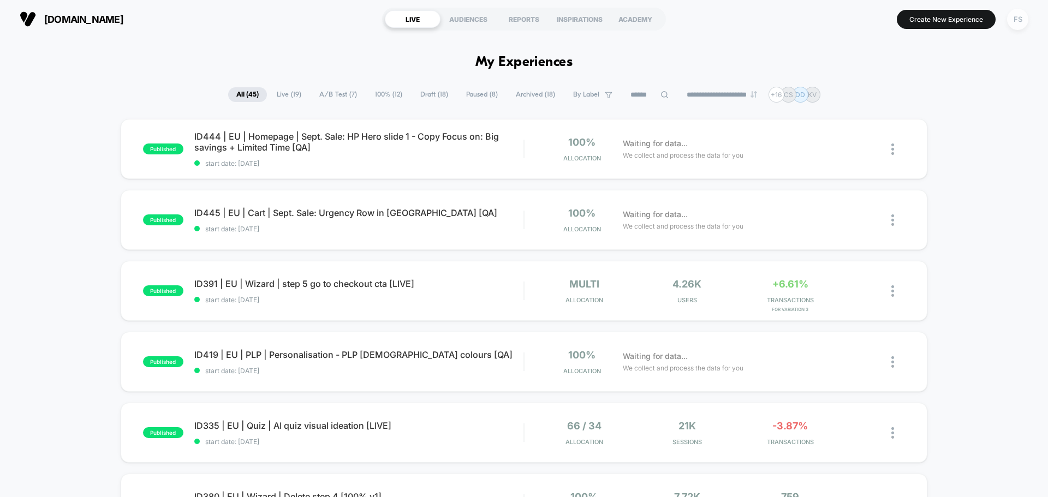
click at [1023, 22] on div "FS" at bounding box center [1017, 19] width 21 height 21
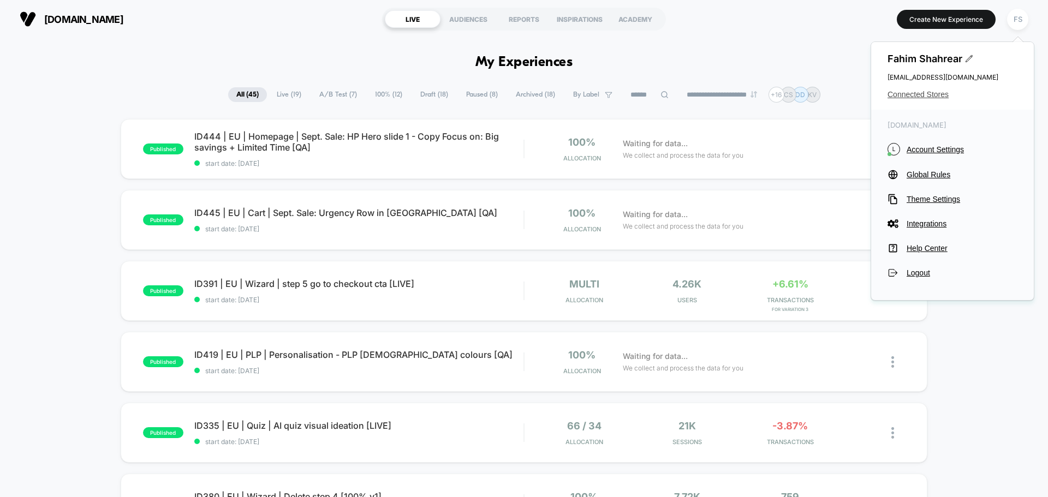
click at [905, 91] on span "Connected Stores" at bounding box center [952, 94] width 130 height 9
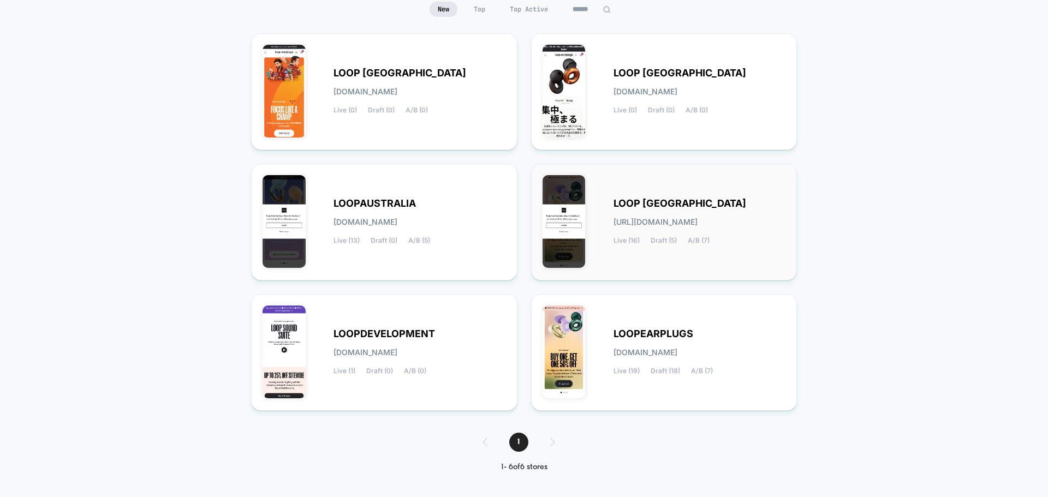
scroll to position [115, 0]
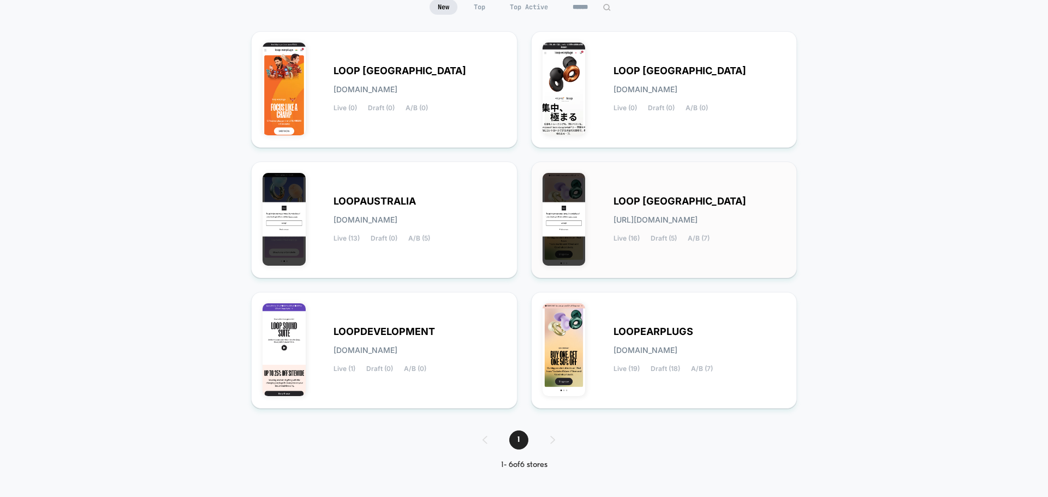
click at [640, 207] on div "LOOP [GEOGRAPHIC_DATA] [URL][DOMAIN_NAME] Live (16) Draft (5) A/B (7)" at bounding box center [699, 219] width 172 height 45
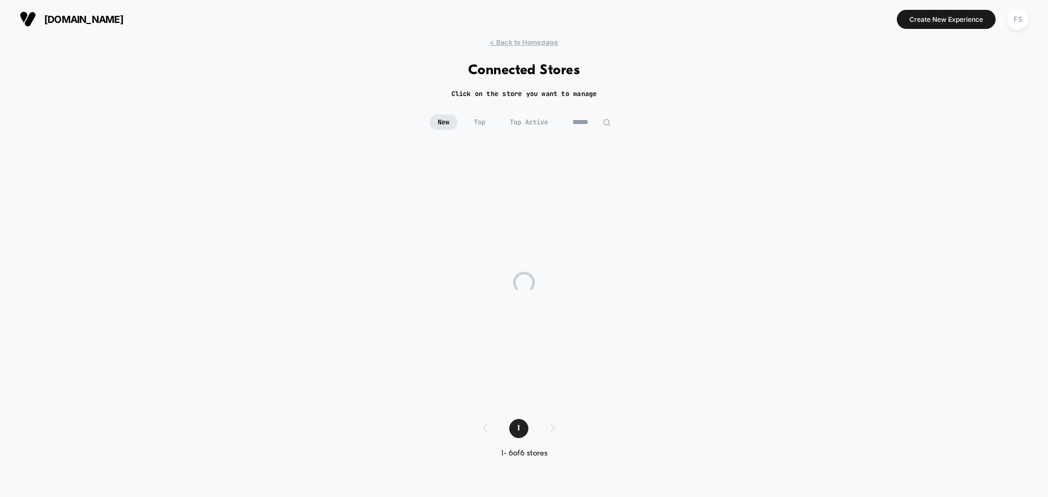
scroll to position [0, 0]
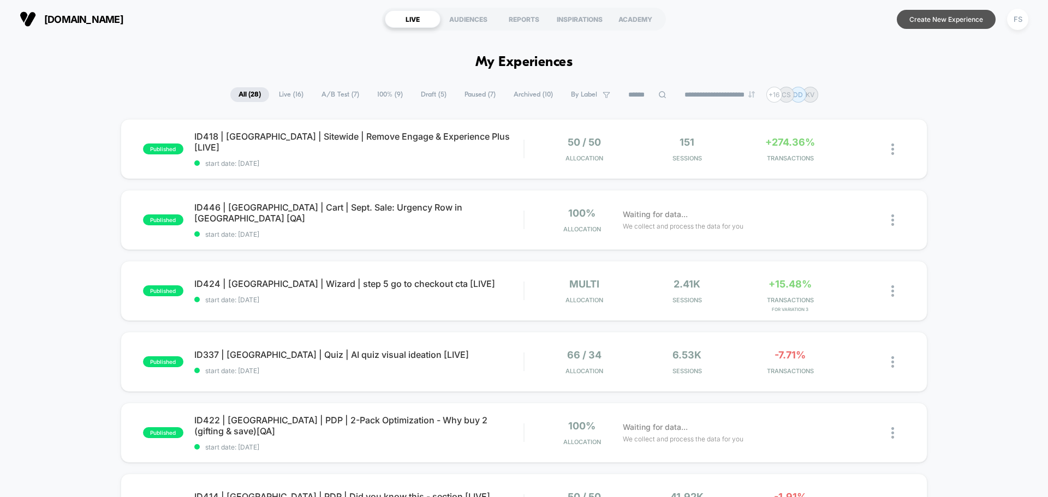
click at [954, 16] on button "Create New Experience" at bounding box center [945, 19] width 99 height 19
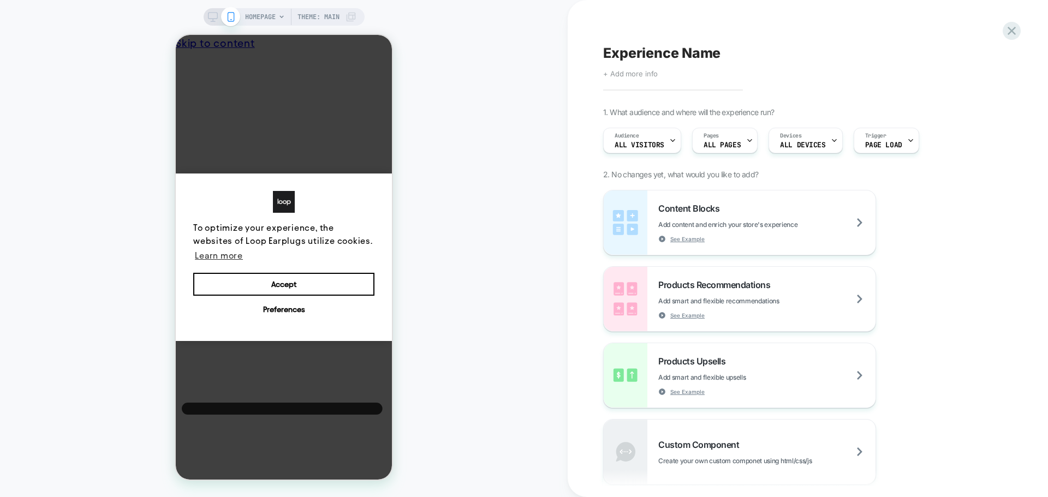
click at [638, 75] on span "+ Add more info" at bounding box center [630, 73] width 55 height 9
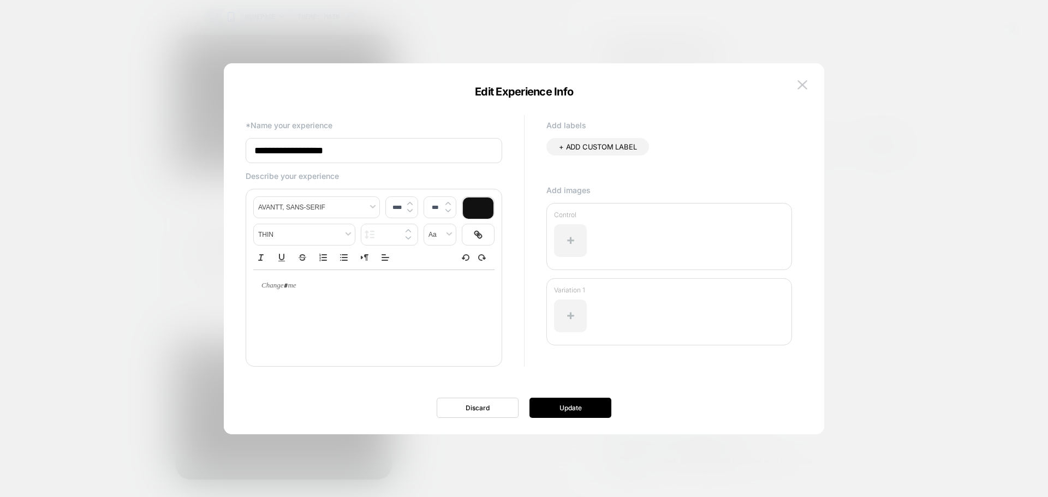
drag, startPoint x: 121, startPoint y: 167, endPoint x: 95, endPoint y: 171, distance: 26.5
click at [95, 171] on body "HOMEPAGE Theme: MAIN Experience Name Click to edit experience details + Add mor…" at bounding box center [524, 248] width 1048 height 497
paste input "**********"
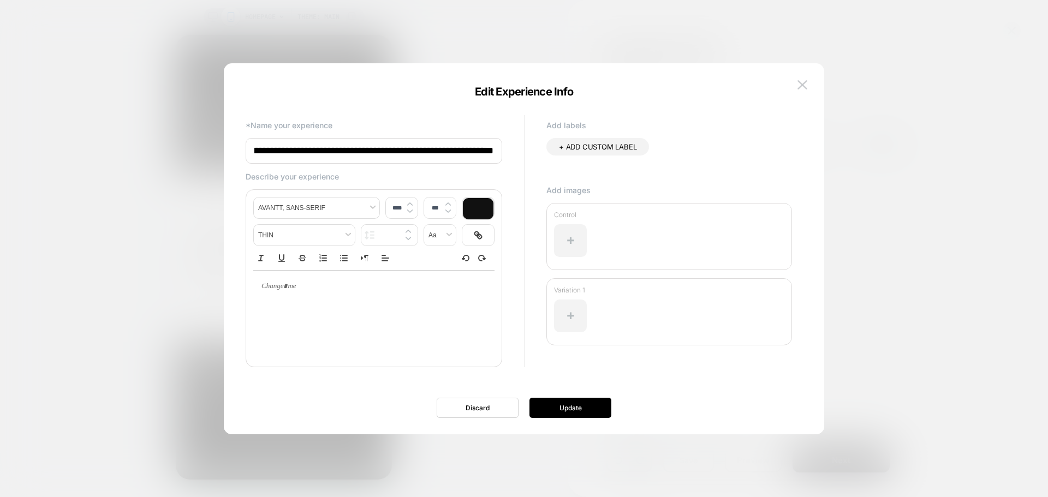
paste input
type input "**********"
click at [0, 0] on button "Update" at bounding box center [0, 0] width 0 height 0
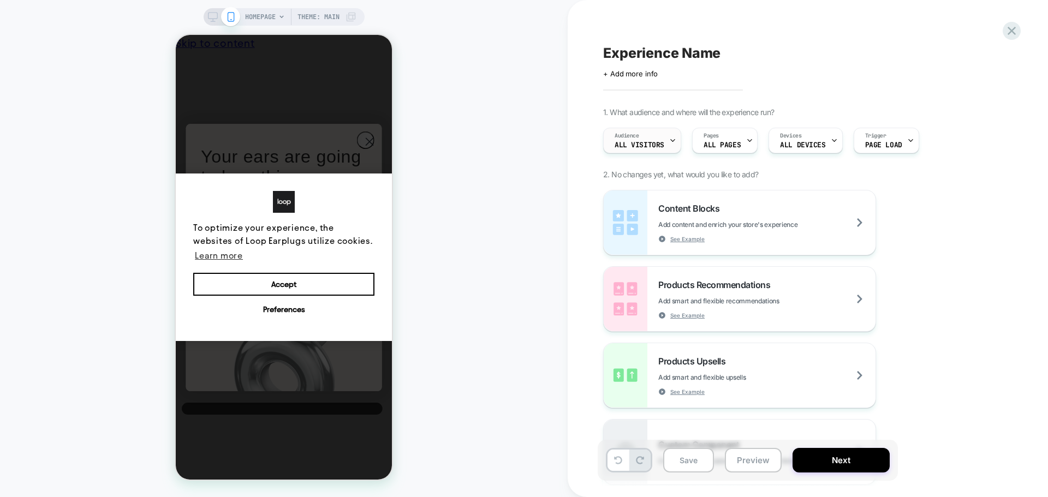
click at [0, 0] on icon at bounding box center [0, 0] width 0 height 0
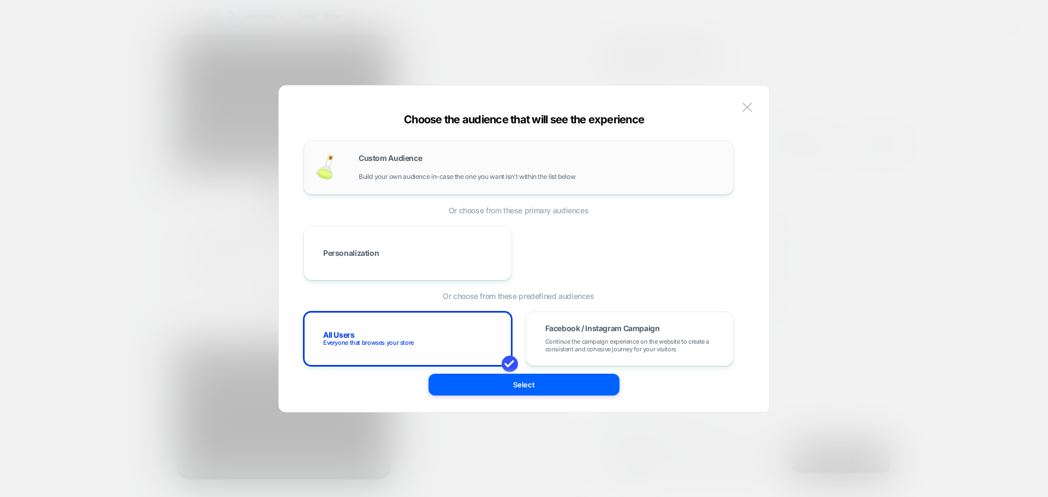
click at [386, 167] on div "Custom Audience Build your own audience in-case the one you want isn't within t…" at bounding box center [539, 167] width 363 height 26
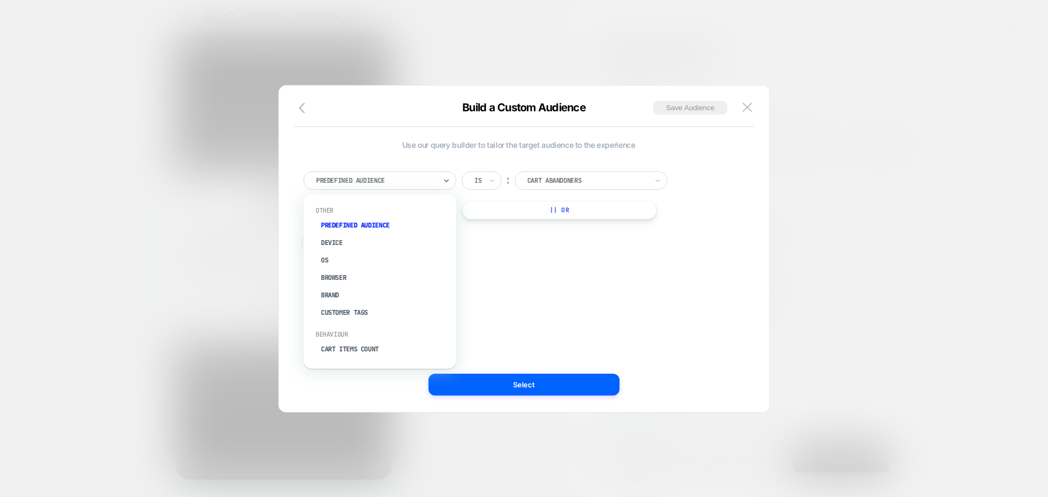
click at [0, 0] on div at bounding box center [0, 0] width 0 height 0
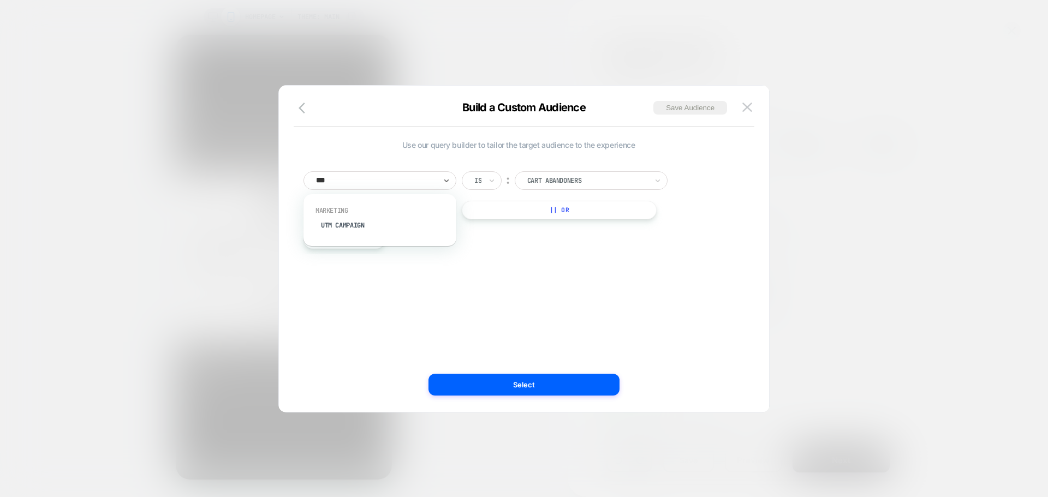
type input "****"
click at [0, 0] on div "UTM Campaign" at bounding box center [0, 0] width 0 height 0
click at [0, 0] on input at bounding box center [0, 0] width 0 height 0
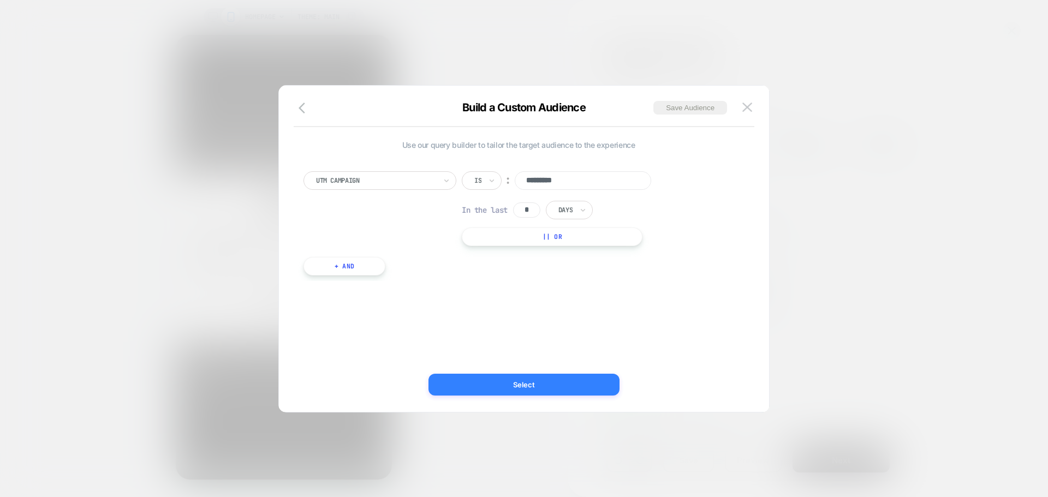
type input "*********"
click at [0, 0] on button "Select" at bounding box center [0, 0] width 0 height 0
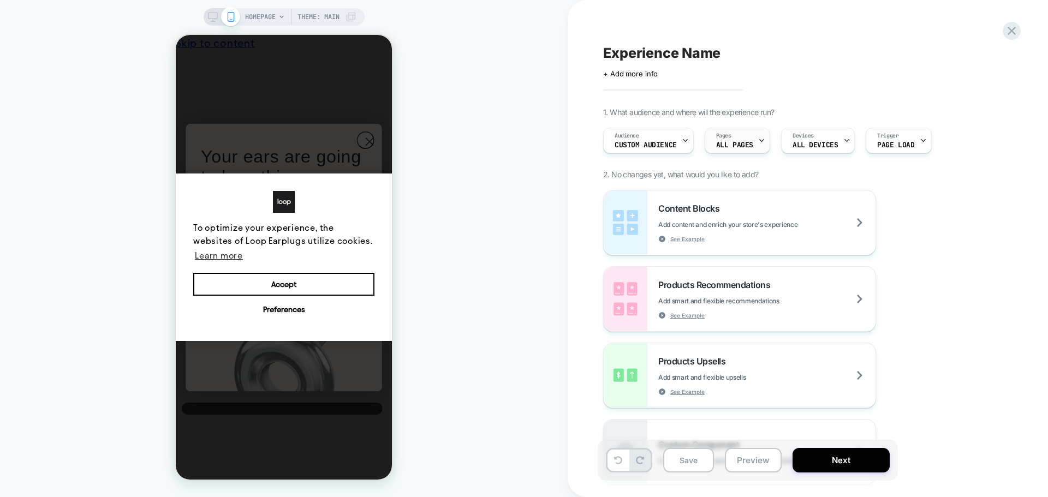
click at [747, 140] on div "Pages ALL PAGES" at bounding box center [734, 140] width 59 height 25
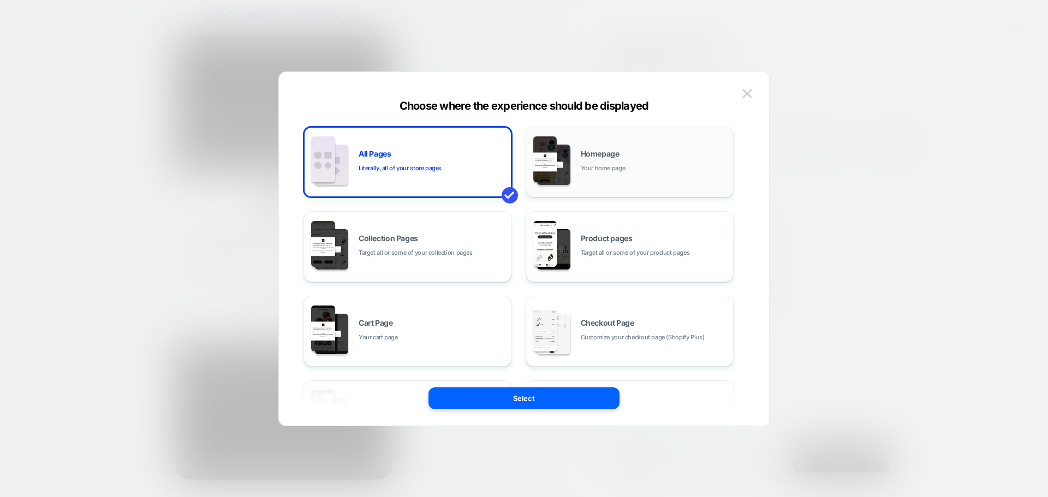
click at [0, 0] on div "Homepage Your home page" at bounding box center [0, 0] width 0 height 0
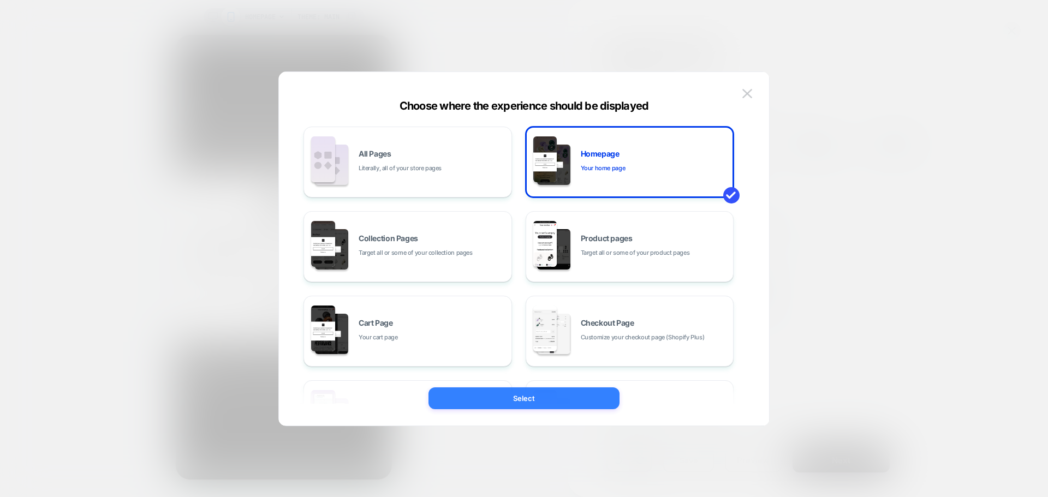
click at [0, 0] on button "Select" at bounding box center [0, 0] width 0 height 0
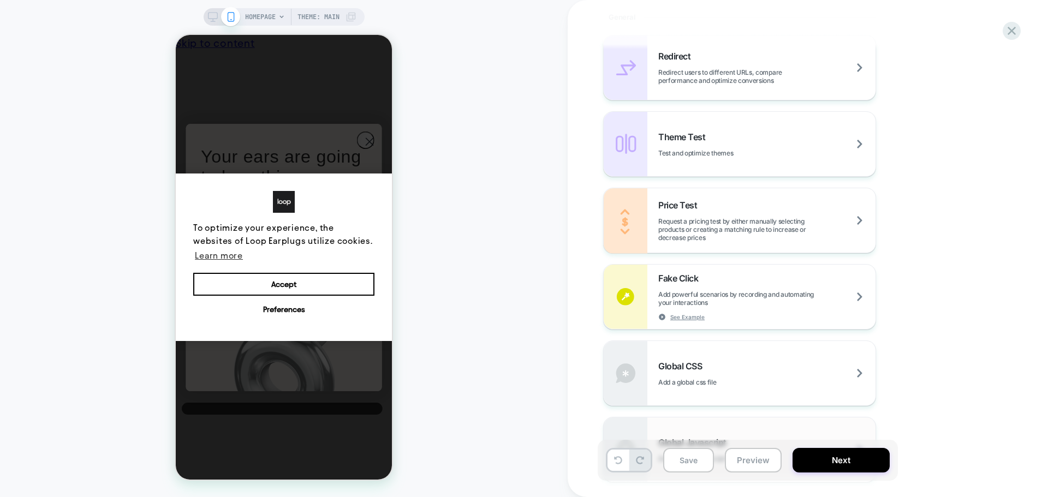
scroll to position [546, 0]
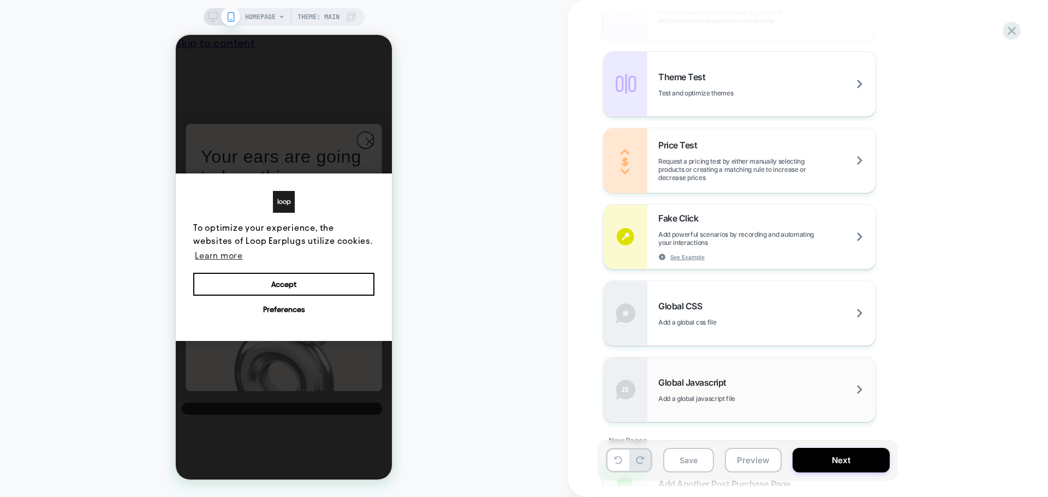
click at [0, 0] on span "Global Javascript" at bounding box center [0, 0] width 0 height 0
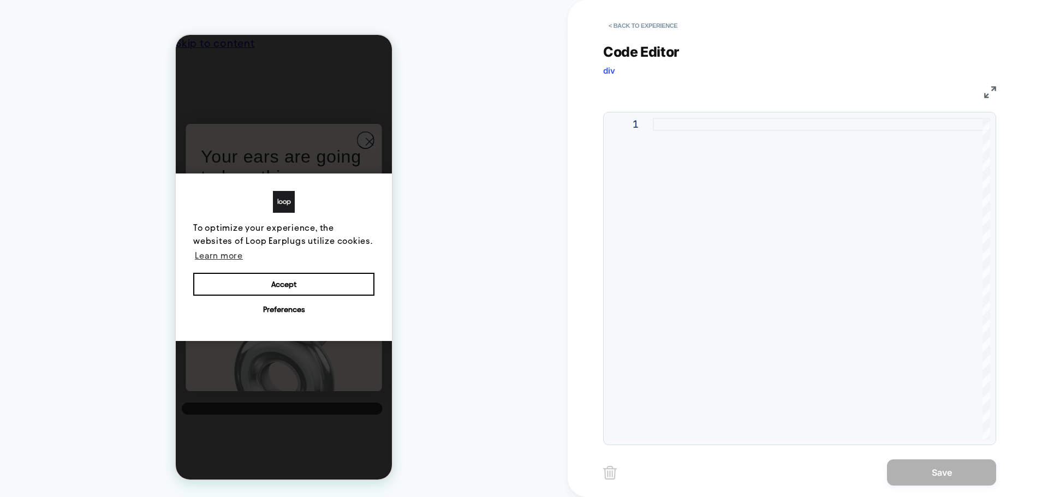
click at [0, 0] on div at bounding box center [0, 0] width 0 height 0
type textarea "*****"
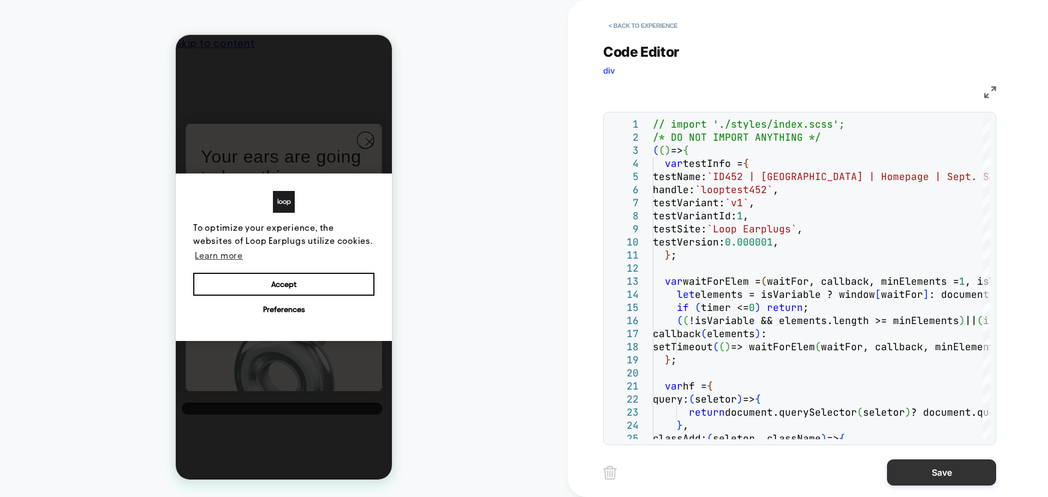
click at [0, 0] on button "Save" at bounding box center [0, 0] width 0 height 0
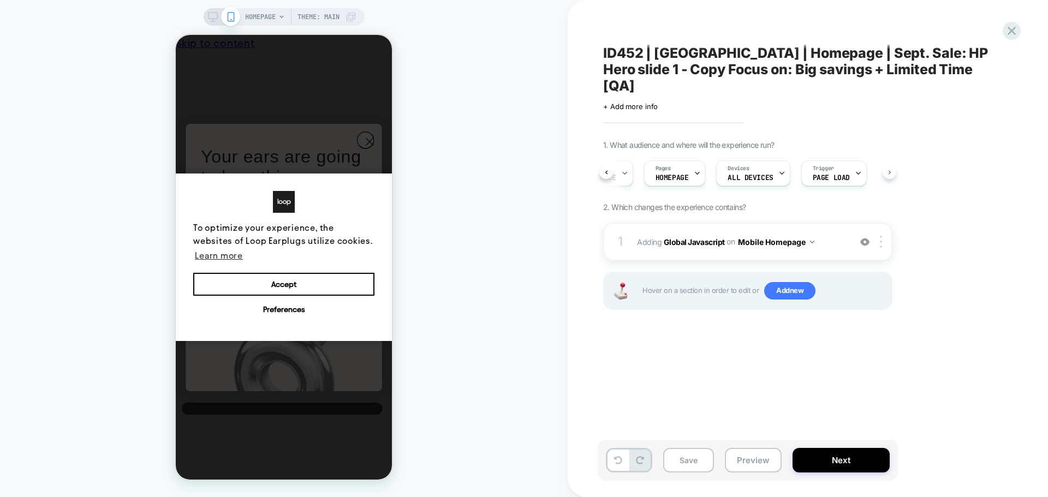
scroll to position [0, 65]
click at [0, 0] on button "Next" at bounding box center [0, 0] width 0 height 0
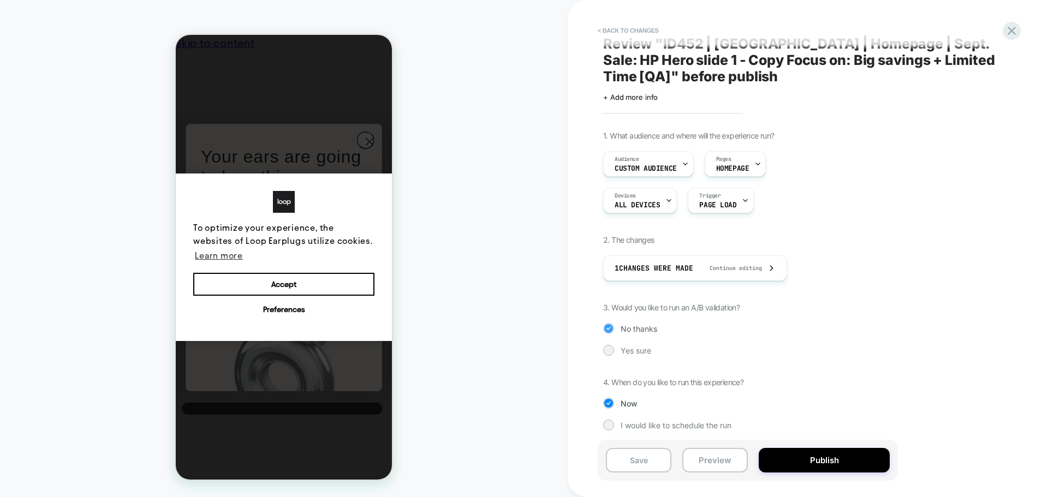
scroll to position [14, 0]
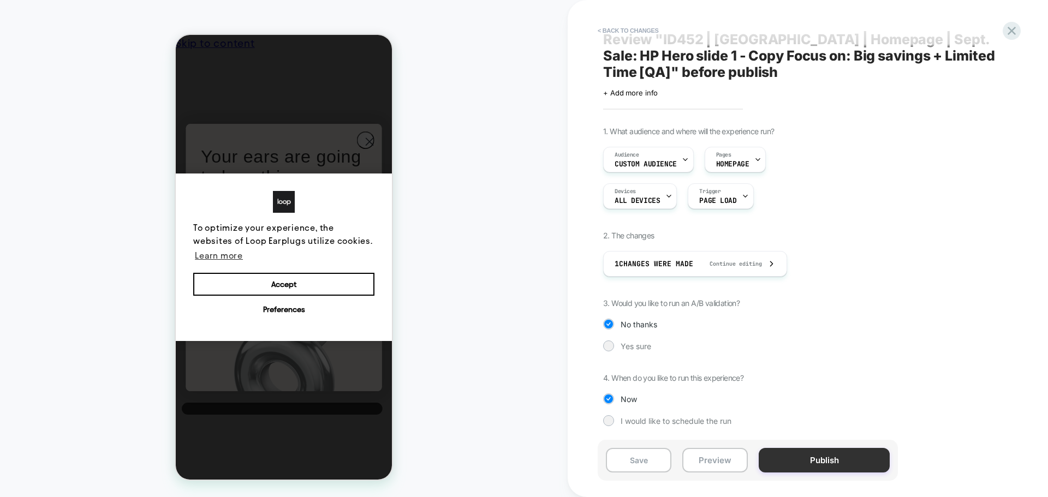
click at [0, 0] on button "Publish" at bounding box center [0, 0] width 0 height 0
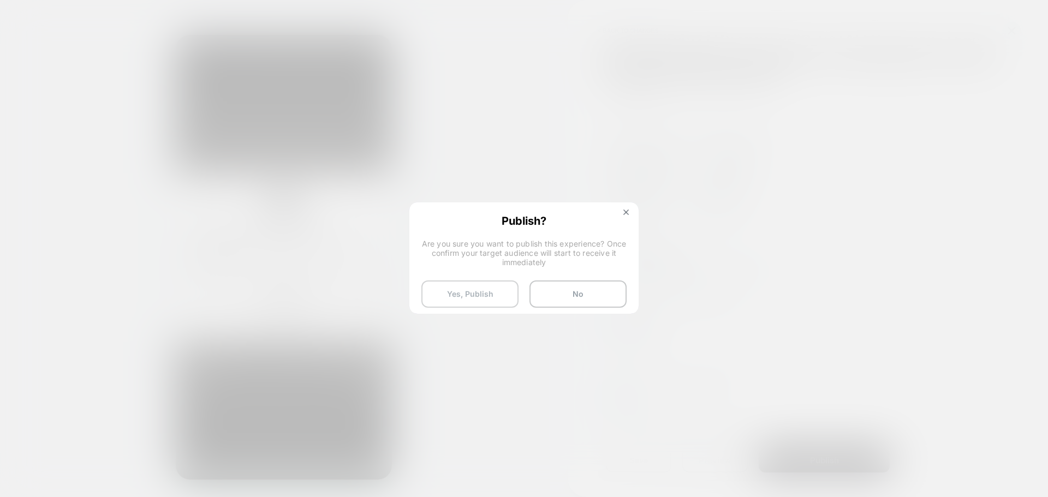
click at [437, 282] on button "Yes, Publish" at bounding box center [469, 293] width 97 height 27
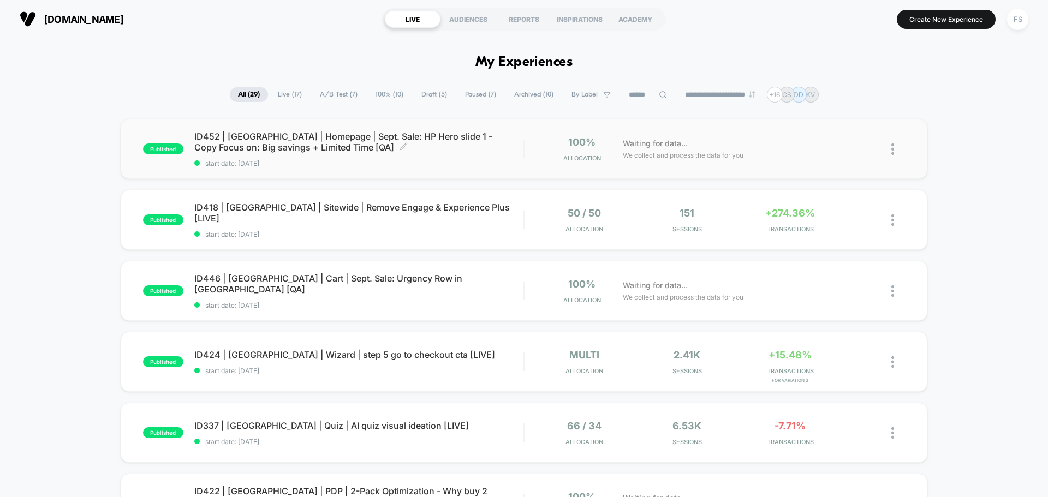
click at [351, 136] on span "ID452 | [GEOGRAPHIC_DATA] | Homepage | Sept. Sale: HP Hero slide 1 - Copy Focus…" at bounding box center [358, 142] width 329 height 22
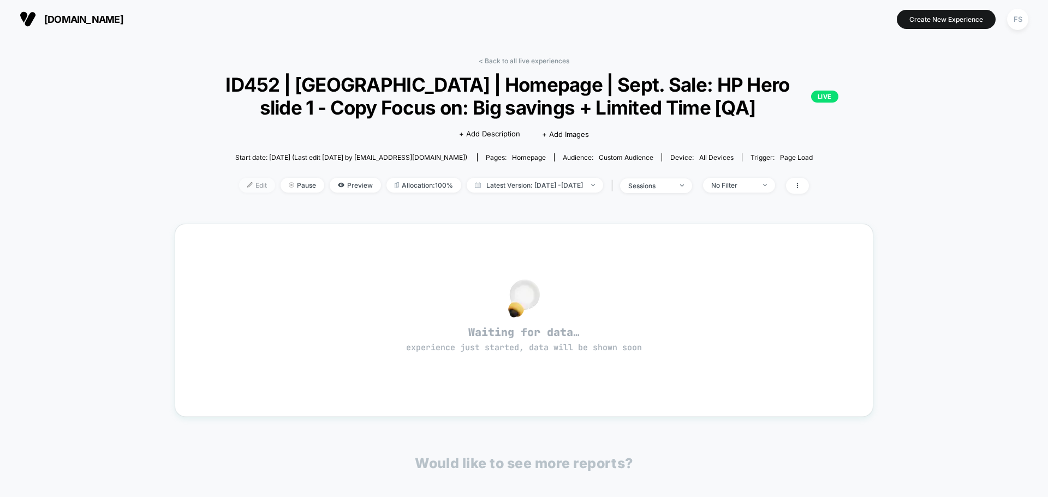
click at [239, 180] on span "Edit" at bounding box center [257, 185] width 36 height 15
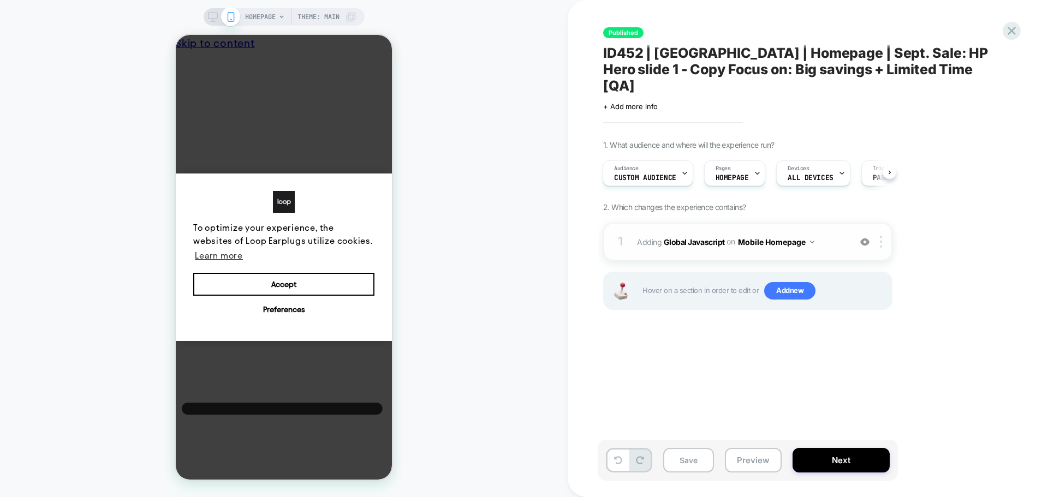
click at [0, 0] on button "Mobile Homepage" at bounding box center [0, 0] width 0 height 0
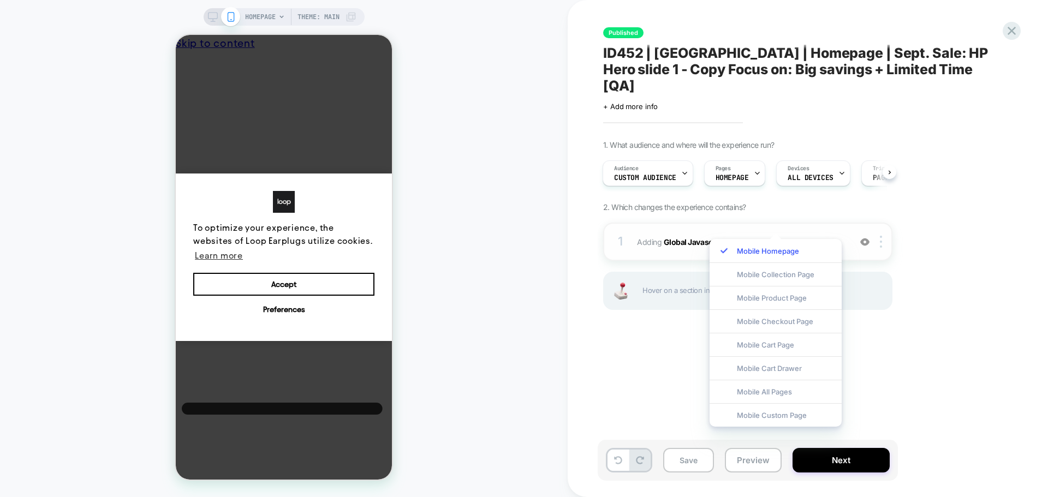
click at [0, 0] on div "1 Adding Global Javascript on Mobile Homepage Add Before Add After Copy to Desk…" at bounding box center [0, 0] width 0 height 0
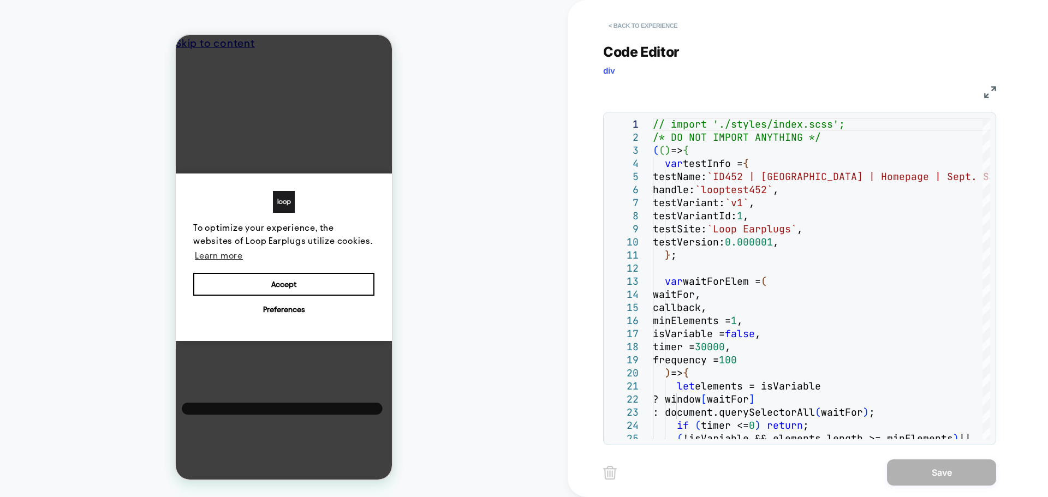
click at [0, 0] on button "< Back to experience" at bounding box center [0, 0] width 0 height 0
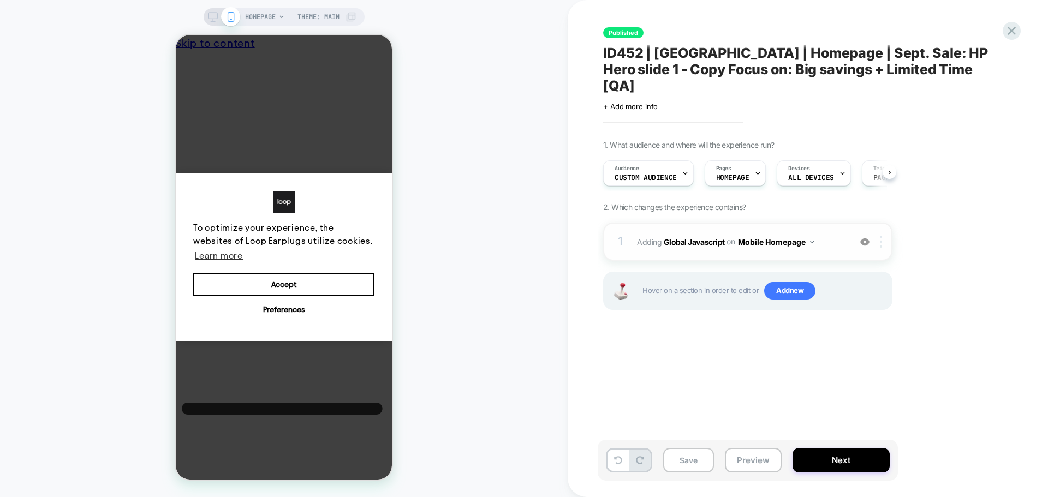
scroll to position [0, 1]
click at [879, 236] on div at bounding box center [882, 242] width 18 height 12
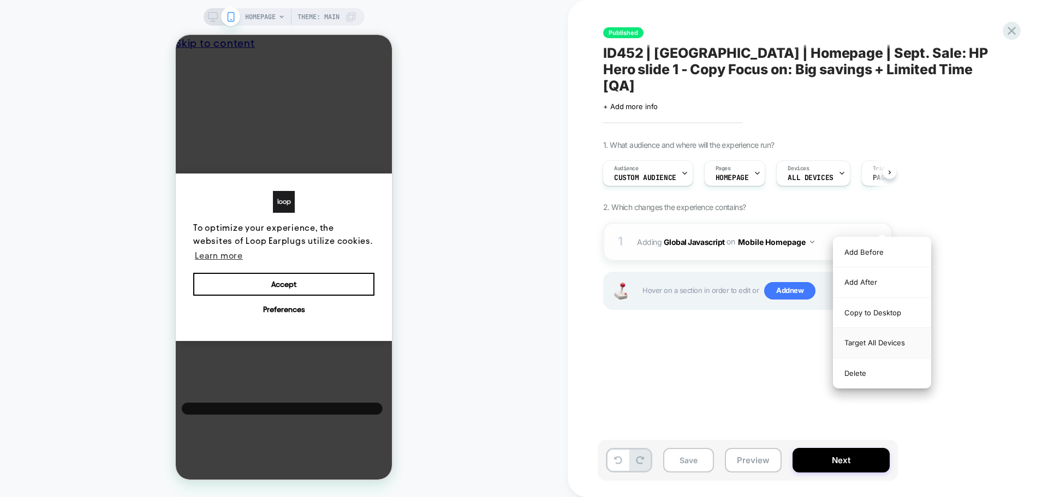
click at [0, 0] on div "Target All Devices" at bounding box center [0, 0] width 0 height 0
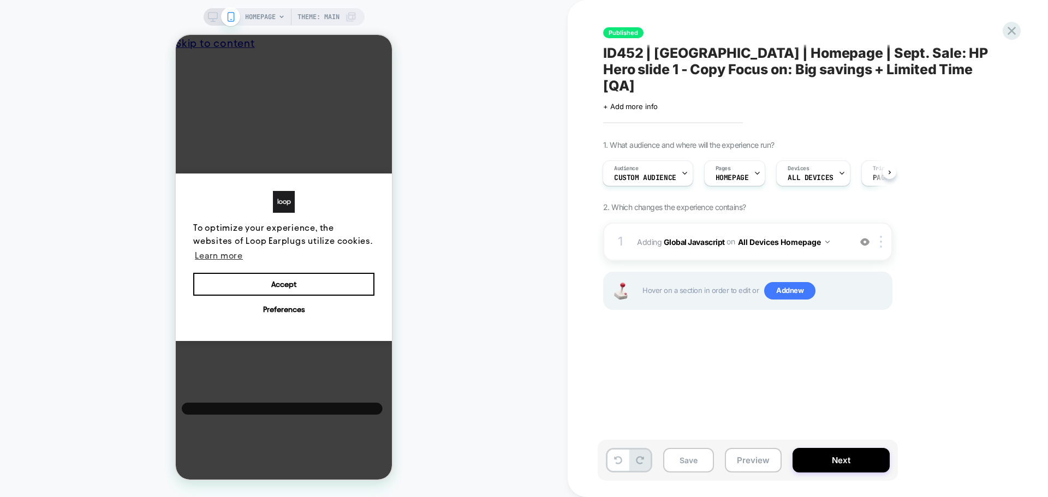
click at [846, 447] on div "Save Preview Next" at bounding box center [747, 460] width 300 height 41
click at [0, 0] on button "Next" at bounding box center [0, 0] width 0 height 0
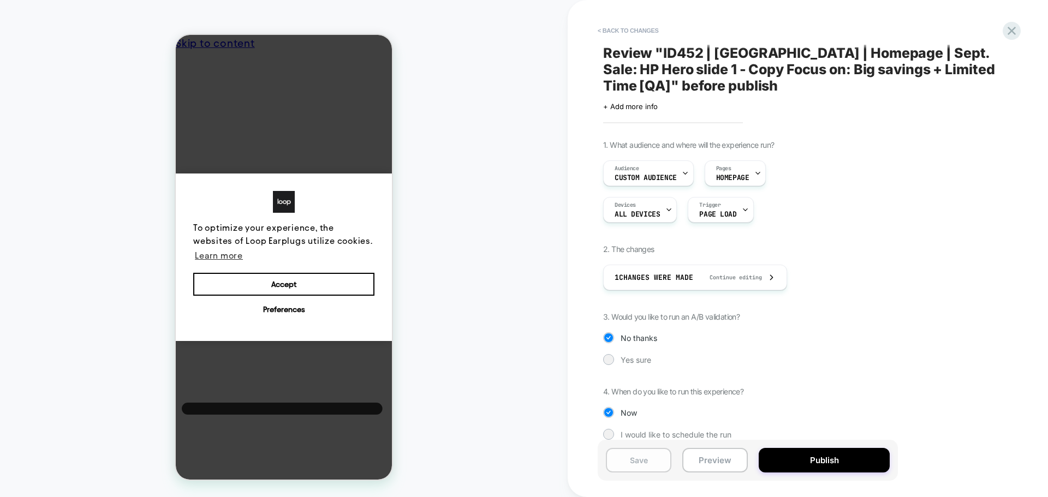
click at [646, 459] on button "Save" at bounding box center [638, 460] width 65 height 25
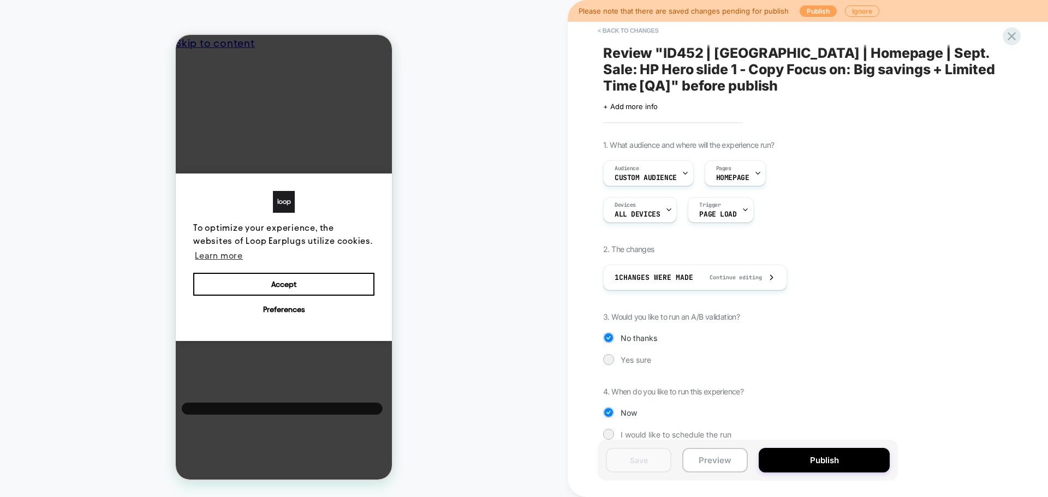
click at [0, 0] on button "Publish" at bounding box center [0, 0] width 0 height 0
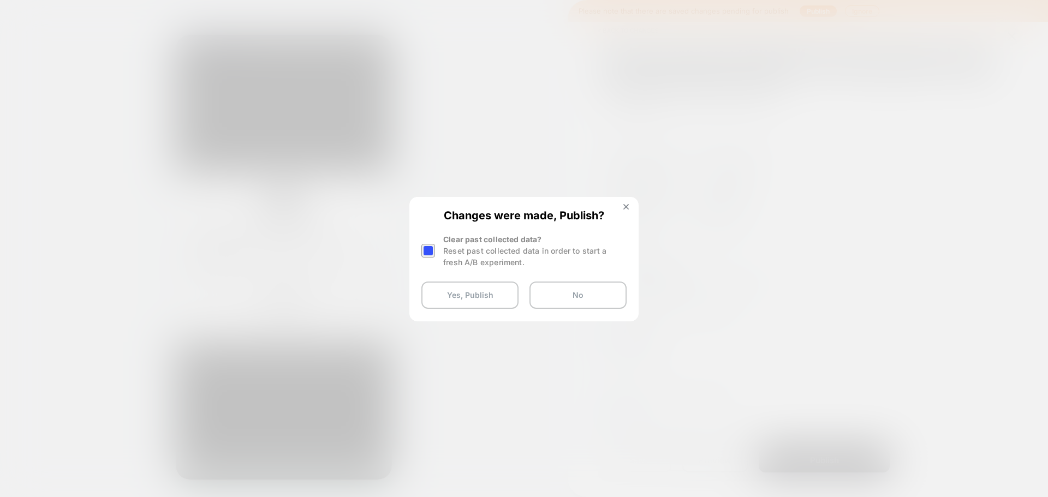
drag, startPoint x: 423, startPoint y: 242, endPoint x: 455, endPoint y: 293, distance: 59.8
click at [0, 0] on div at bounding box center [0, 0] width 0 height 0
drag, startPoint x: 455, startPoint y: 293, endPoint x: 213, endPoint y: 119, distance: 298.3
click at [567, 119] on div "Changes were made, Publish? Clear past collected data? Reset past collected dat…" at bounding box center [807, 248] width 480 height 497
click at [427, 252] on div at bounding box center [428, 251] width 14 height 14
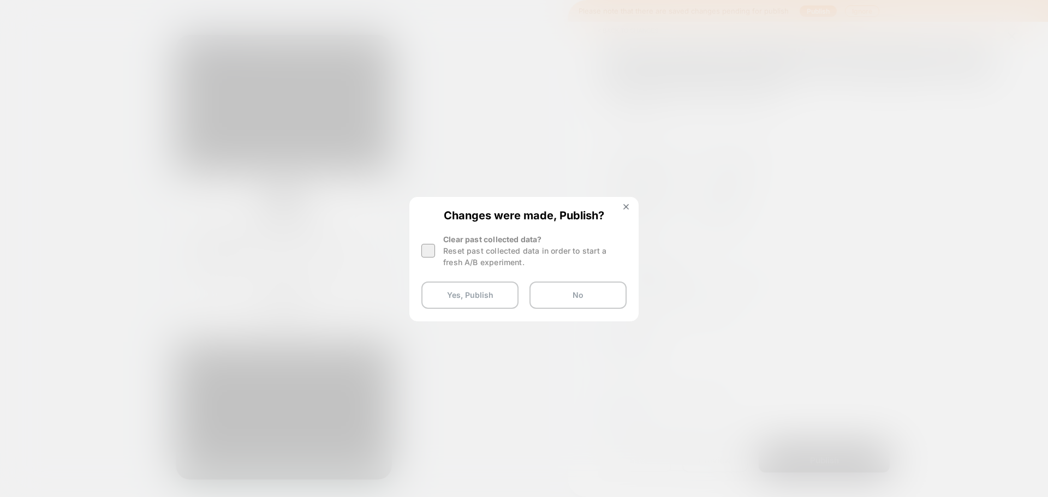
click at [428, 279] on div "Changes were made, Publish? Clear past collected data? Reset past collected dat…" at bounding box center [523, 259] width 227 height 122
click at [0, 0] on button "Yes, Publish" at bounding box center [0, 0] width 0 height 0
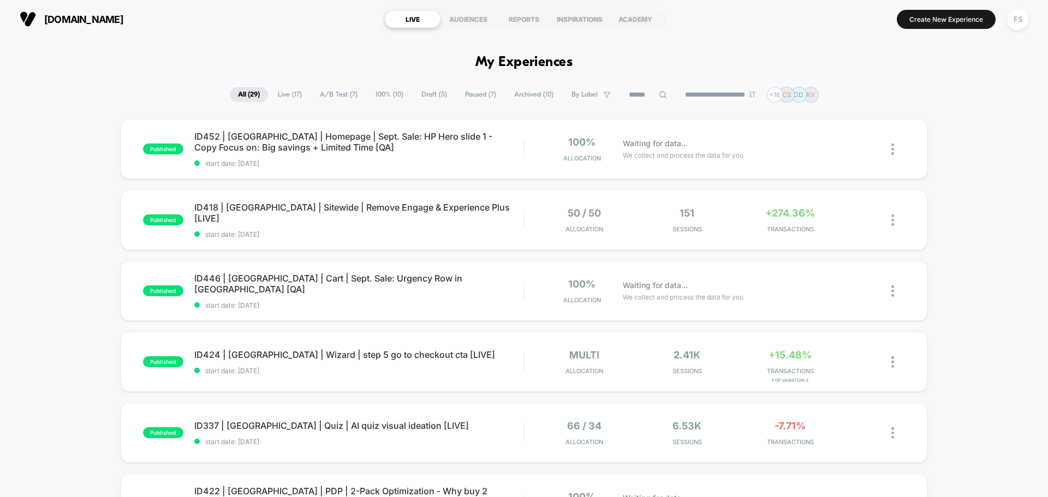
click at [1031, 24] on button "FS" at bounding box center [1017, 19] width 28 height 22
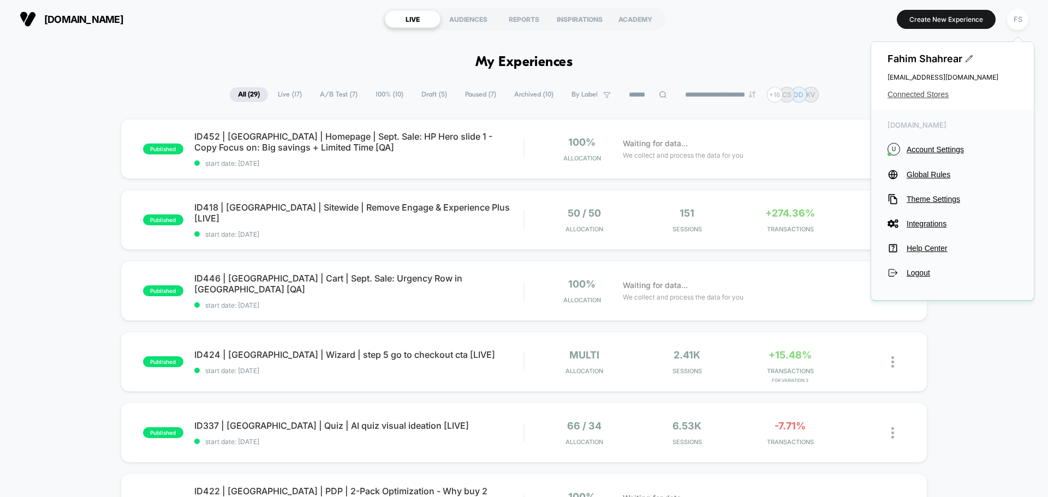
click at [949, 94] on span "Connected Stores" at bounding box center [952, 94] width 130 height 9
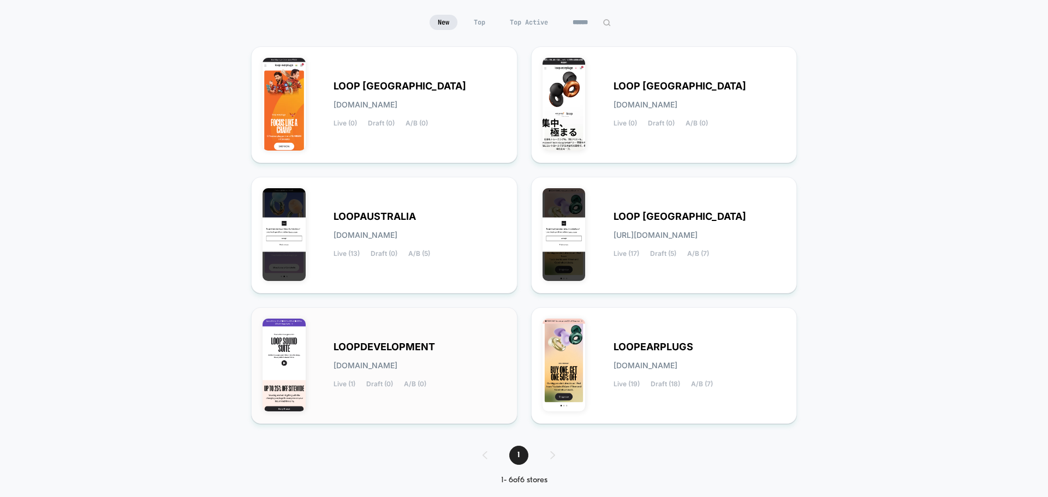
scroll to position [109, 0]
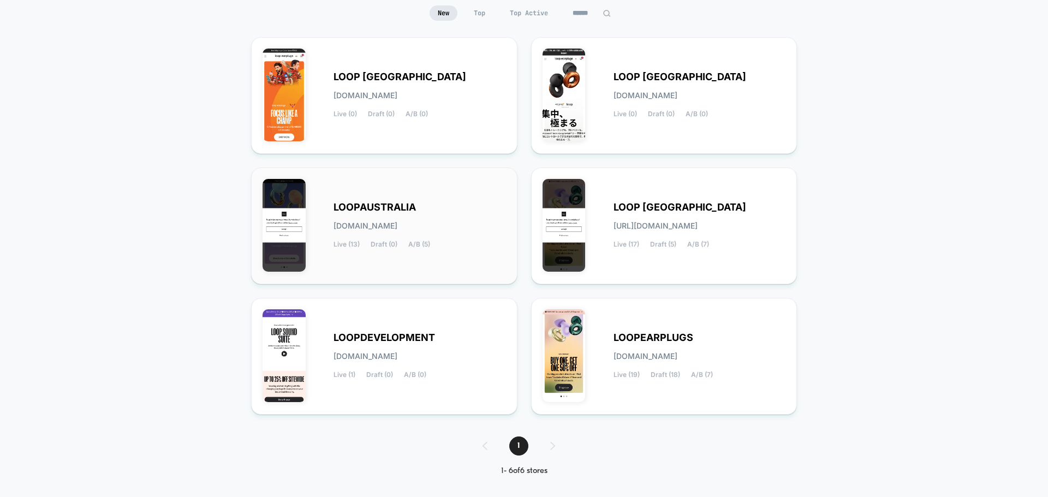
click at [376, 199] on div "LOOPAUSTRALIA [DOMAIN_NAME] Live (13) Draft (0) A/B (5)" at bounding box center [383, 226] width 243 height 94
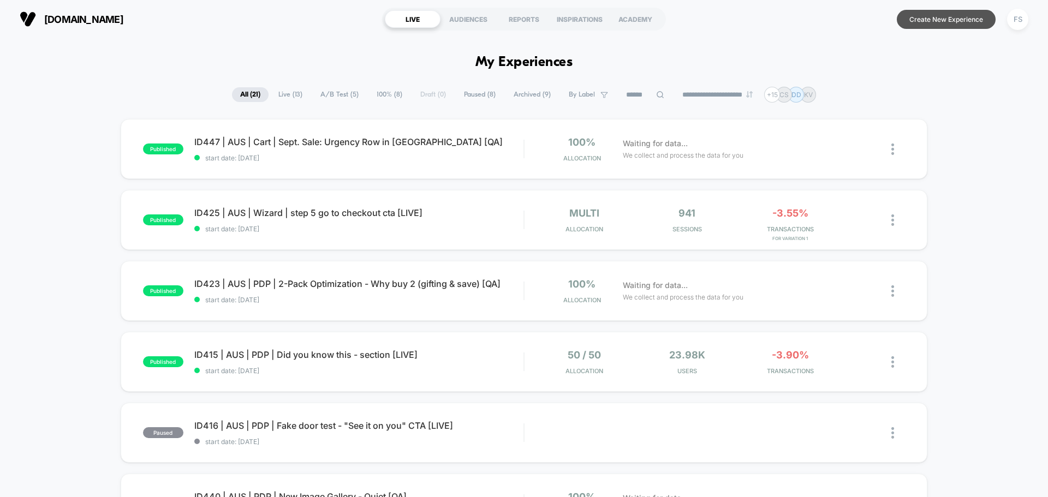
click at [949, 13] on button "Create New Experience" at bounding box center [945, 19] width 99 height 19
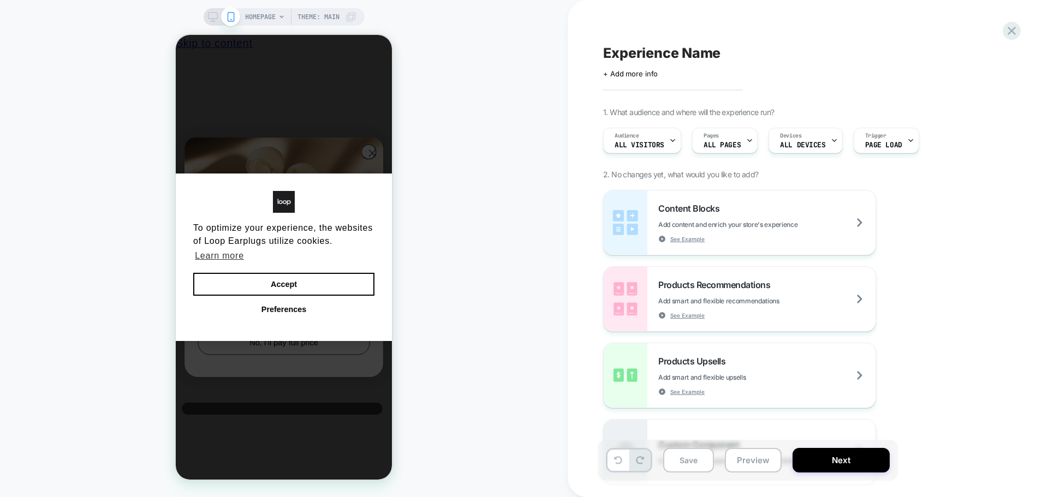
click at [0, 0] on div "Experience Name Click to edit experience details + Add more info 1. What audien…" at bounding box center [0, 0] width 0 height 0
click at [647, 69] on span "+ Add more info" at bounding box center [630, 73] width 55 height 9
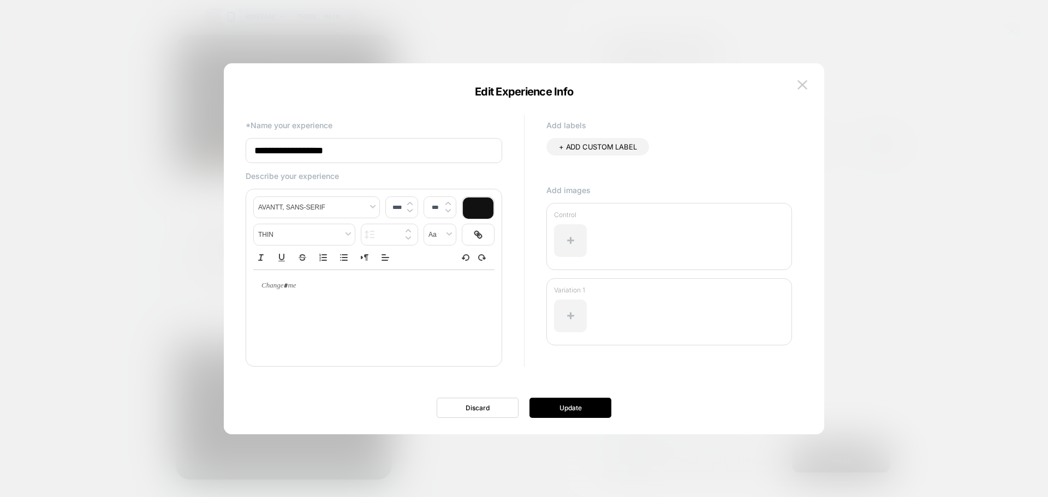
click at [381, 153] on input "**********" at bounding box center [374, 150] width 256 height 25
drag, startPoint x: 171, startPoint y: 147, endPoint x: 164, endPoint y: 148, distance: 7.7
click at [164, 148] on body "HOMEPAGE Theme: MAIN Experience Name Click to edit experience details + Add mor…" at bounding box center [524, 248] width 1048 height 497
click at [376, 161] on input "**********" at bounding box center [374, 150] width 256 height 25
drag, startPoint x: 382, startPoint y: 147, endPoint x: 197, endPoint y: 153, distance: 185.1
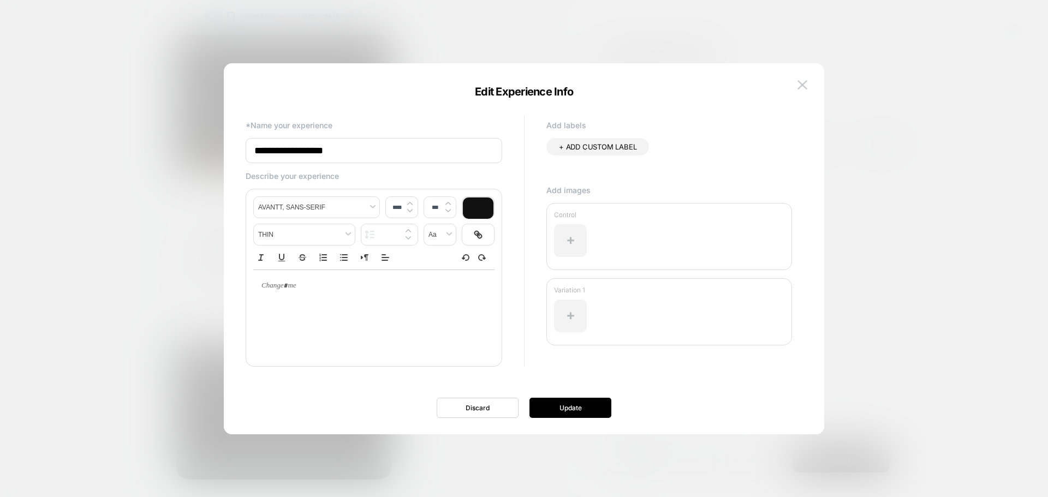
click at [197, 153] on body "HOMEPAGE Theme: MAIN Experience Name Click to edit experience details + Add mor…" at bounding box center [524, 248] width 1048 height 497
paste input "**********"
type input "**********"
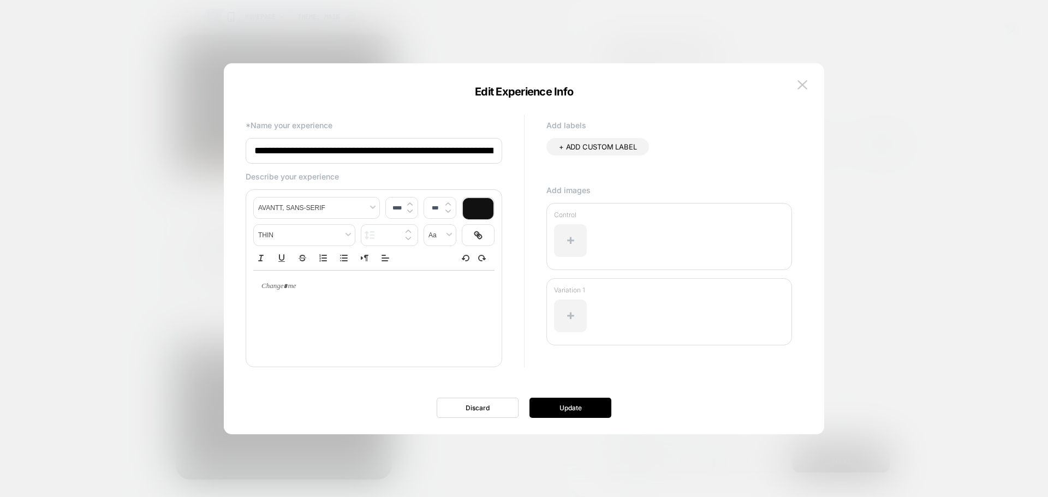
click at [465, 153] on input at bounding box center [374, 151] width 256 height 26
paste input "**********"
type input "**********"
click at [598, 409] on button "Update" at bounding box center [570, 408] width 82 height 20
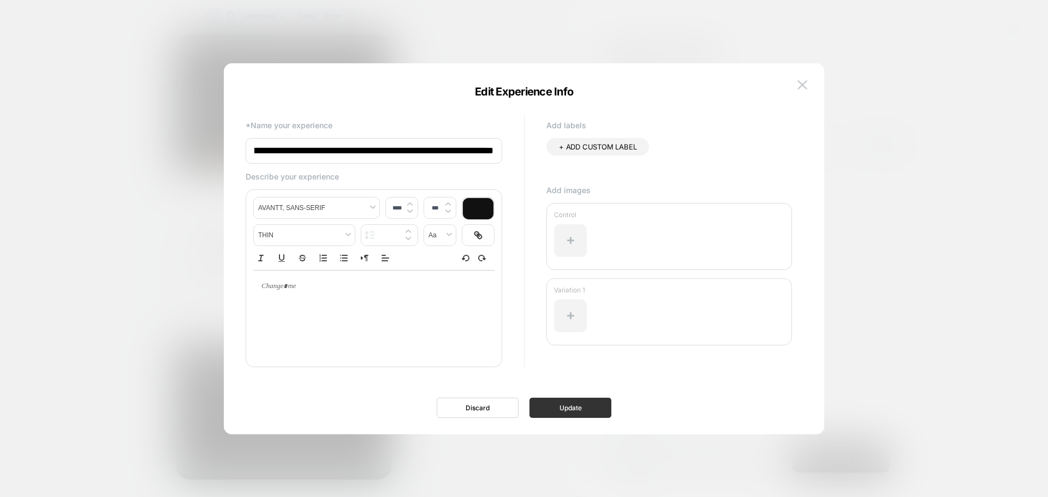
scroll to position [0, 0]
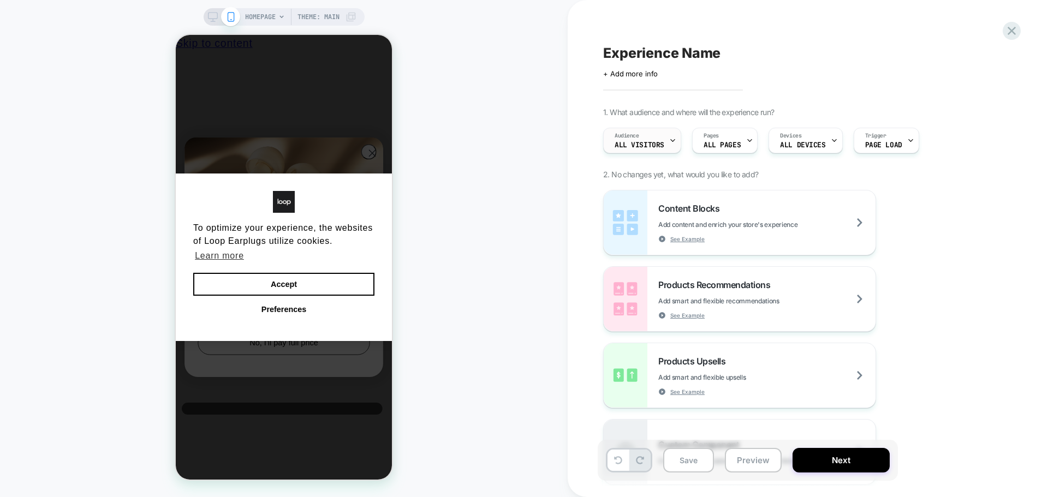
click at [0, 0] on icon at bounding box center [0, 0] width 0 height 0
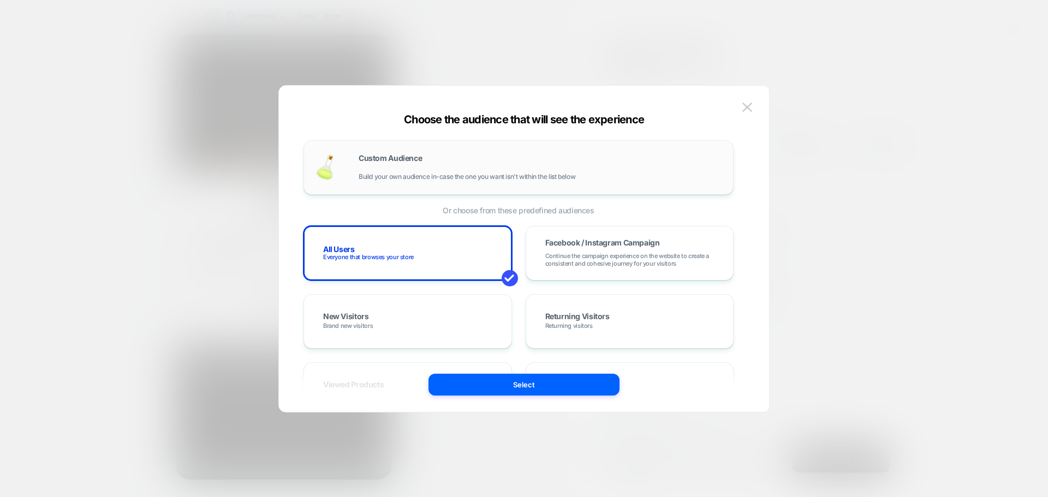
click at [0, 0] on span "Build your own audience in-case the one you want isn't within the list below" at bounding box center [0, 0] width 0 height 0
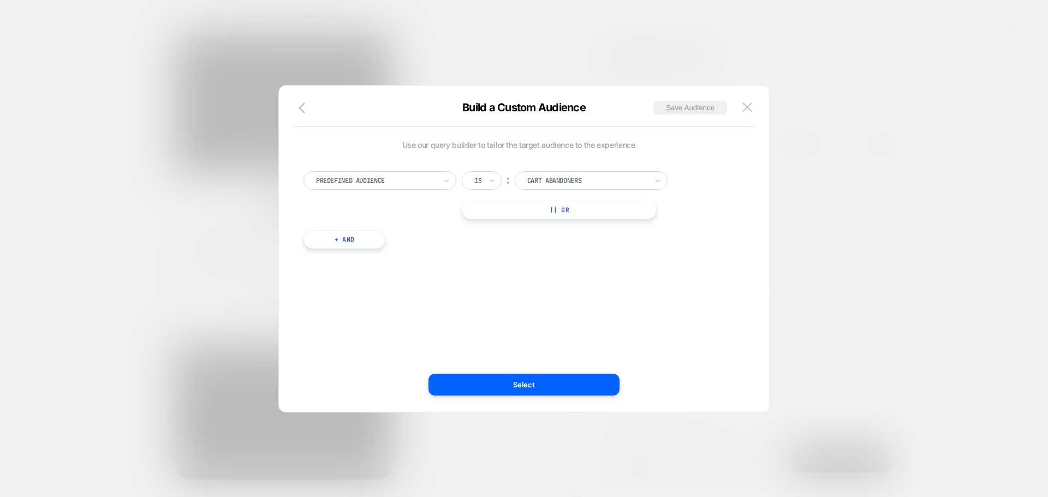
click at [396, 176] on div at bounding box center [376, 181] width 120 height 10
type input "*******"
click at [380, 225] on div "UTM Campaign" at bounding box center [385, 225] width 142 height 17
click at [571, 173] on input at bounding box center [582, 180] width 136 height 19
type input "*********"
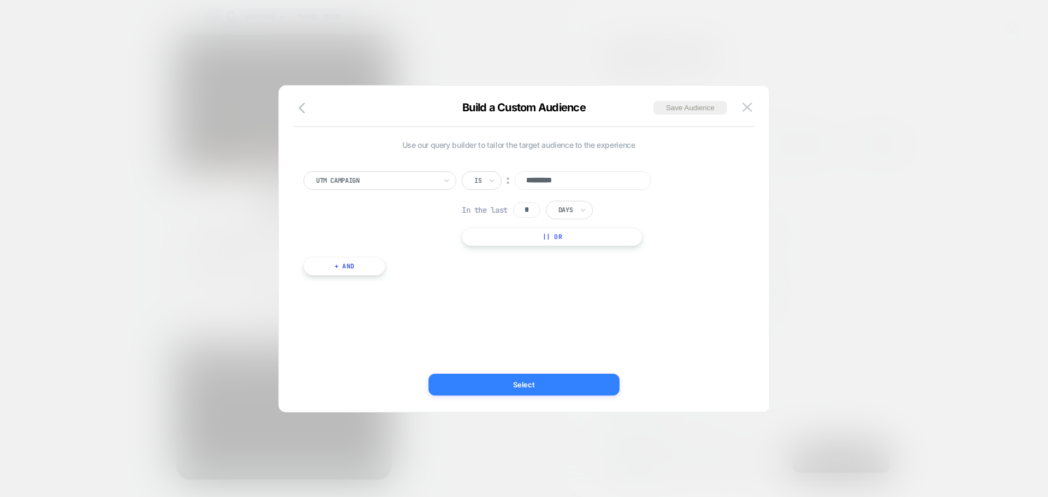
click at [566, 384] on button "Select" at bounding box center [523, 385] width 191 height 22
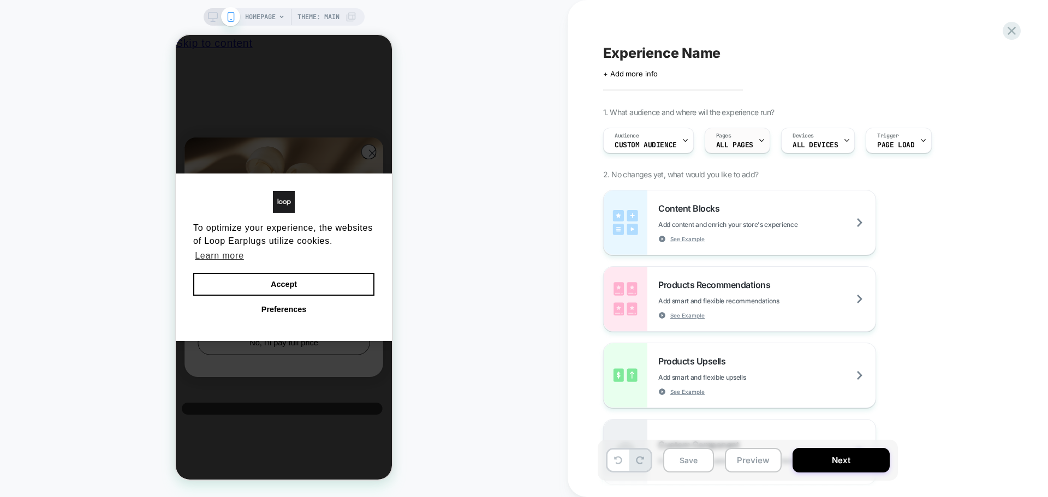
click at [0, 0] on span "ALL PAGES" at bounding box center [0, 0] width 0 height 0
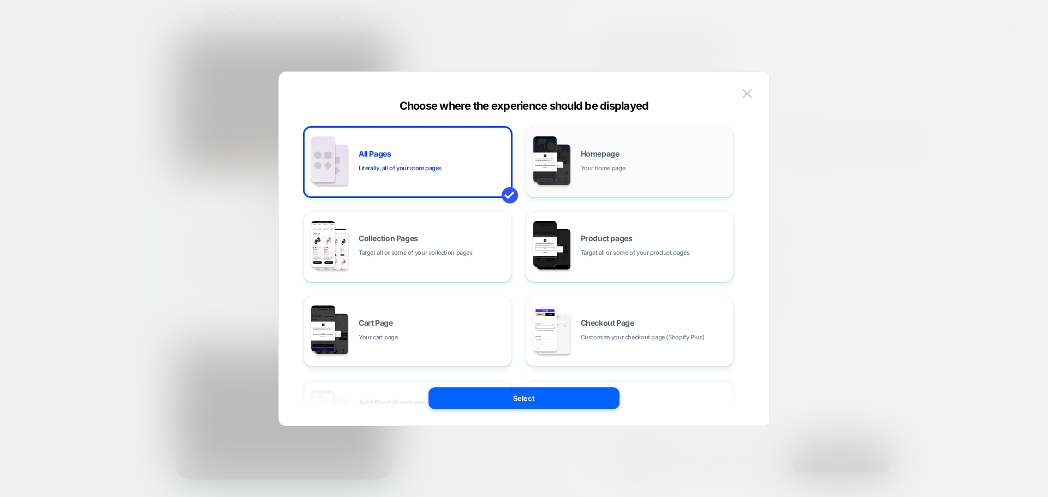
click at [0, 0] on div "Homepage Your home page" at bounding box center [0, 0] width 0 height 0
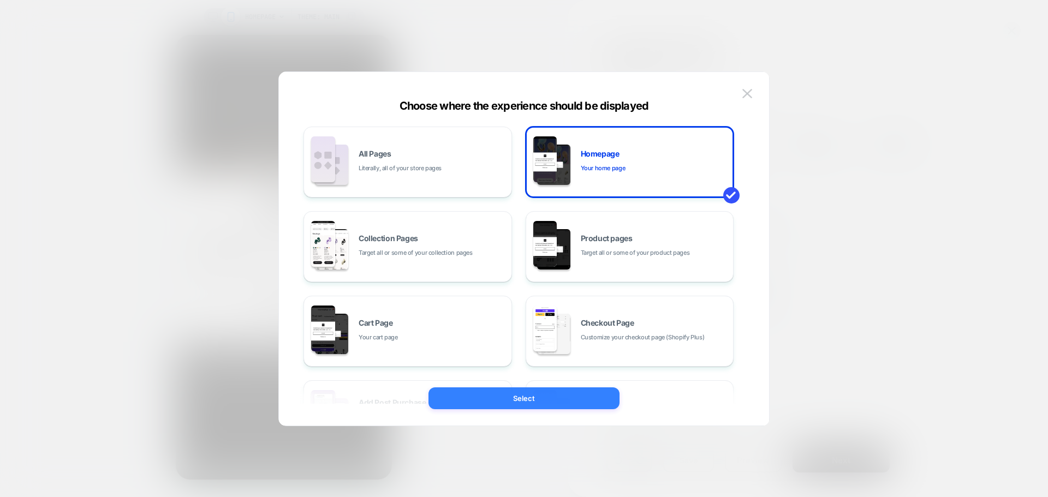
click at [576, 398] on button "Select" at bounding box center [523, 398] width 191 height 22
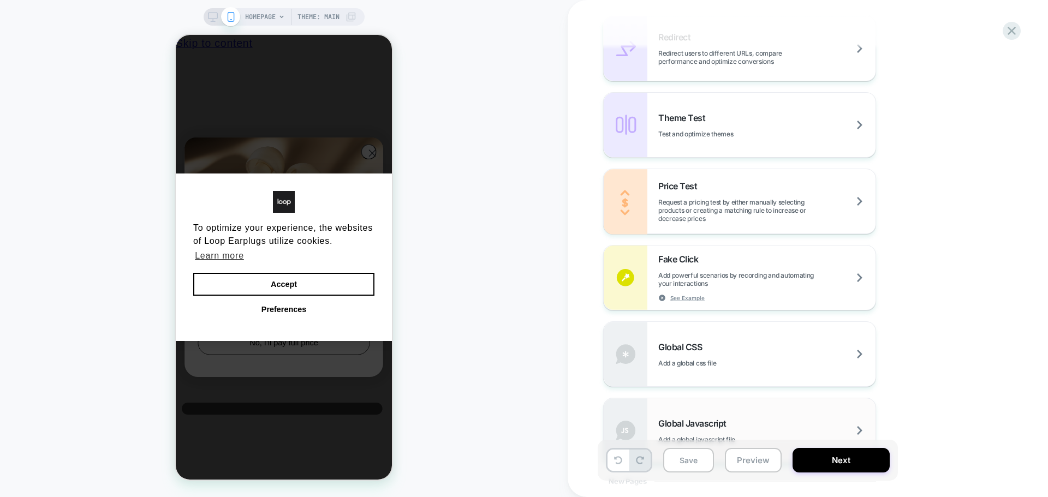
scroll to position [643, 0]
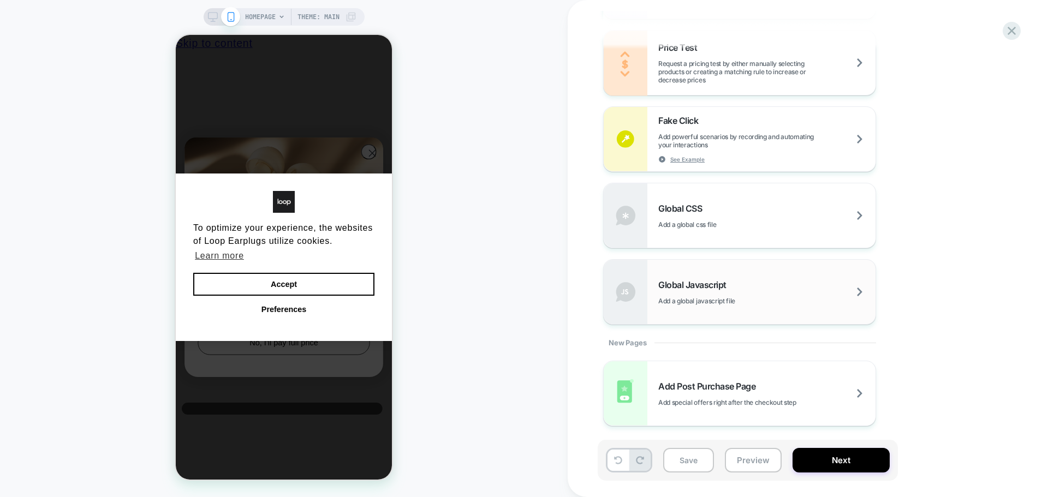
click at [0, 0] on span "Add a global javascript file" at bounding box center [0, 0] width 0 height 0
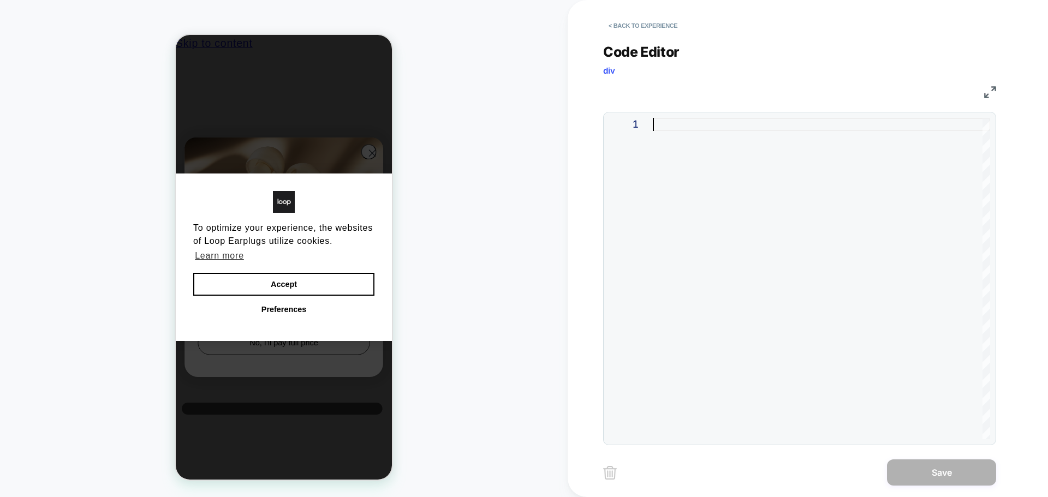
click at [0, 0] on div at bounding box center [0, 0] width 0 height 0
type textarea "*****"
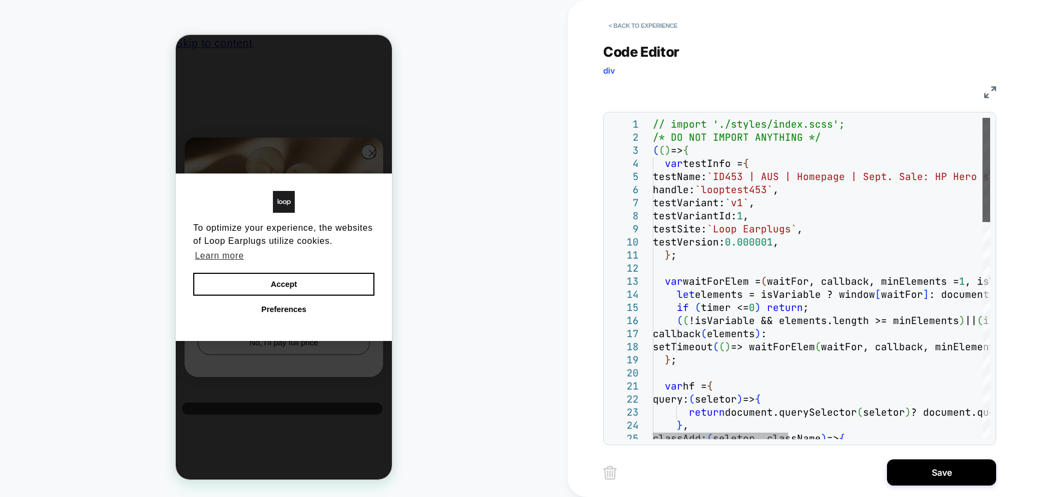
click at [0, 0] on div at bounding box center [0, 0] width 0 height 0
click at [0, 0] on button "Save" at bounding box center [0, 0] width 0 height 0
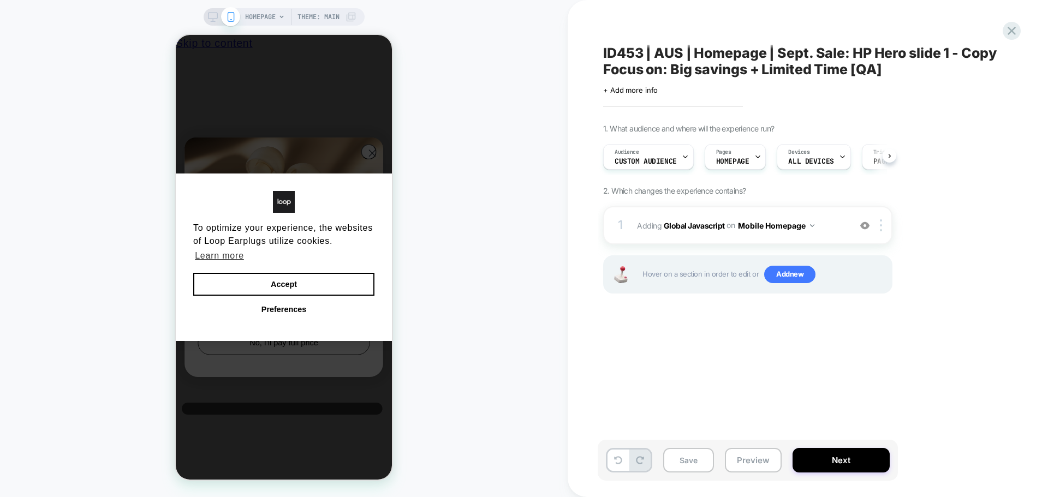
scroll to position [0, 1]
click at [783, 223] on button "Mobile Homepage" at bounding box center [776, 226] width 76 height 16
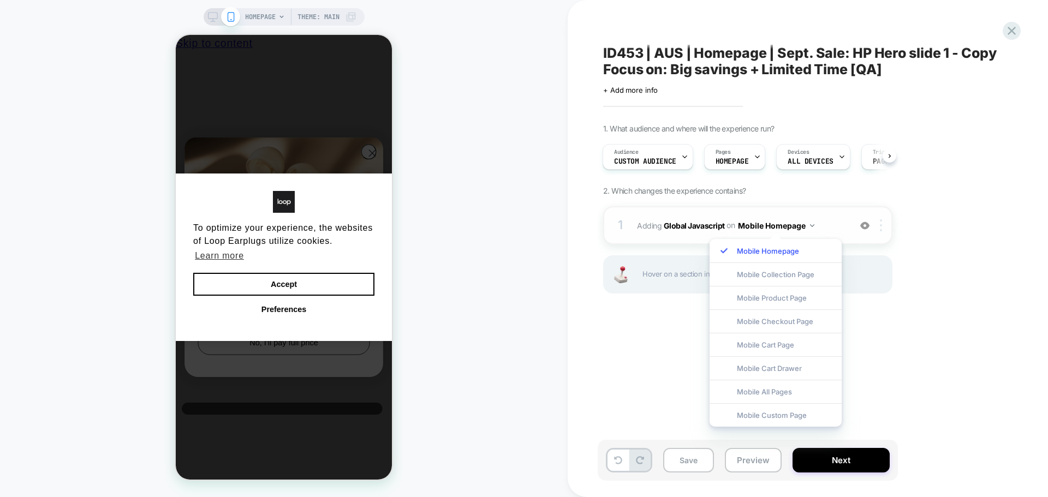
click at [890, 223] on div at bounding box center [882, 225] width 18 height 12
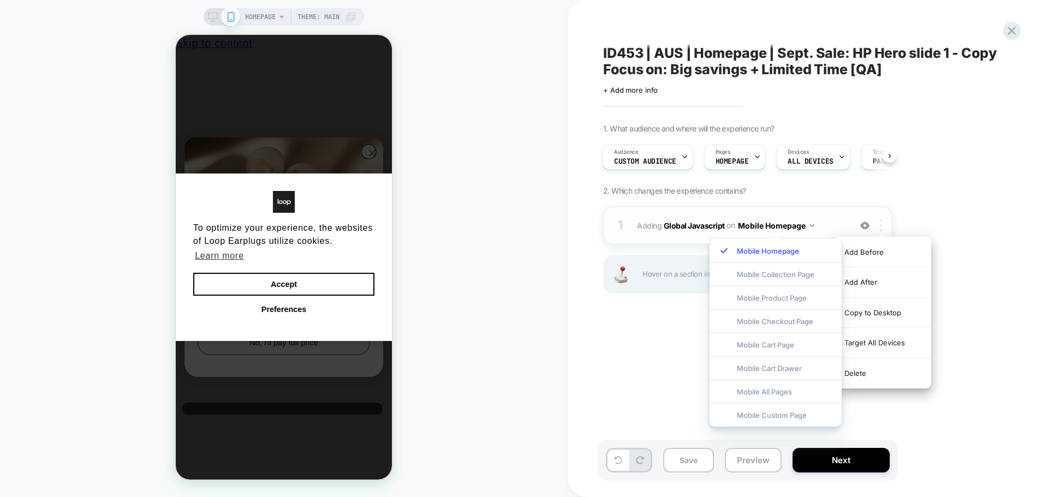
click at [884, 225] on div at bounding box center [882, 225] width 18 height 12
click at [0, 0] on div "Target All Devices" at bounding box center [0, 0] width 0 height 0
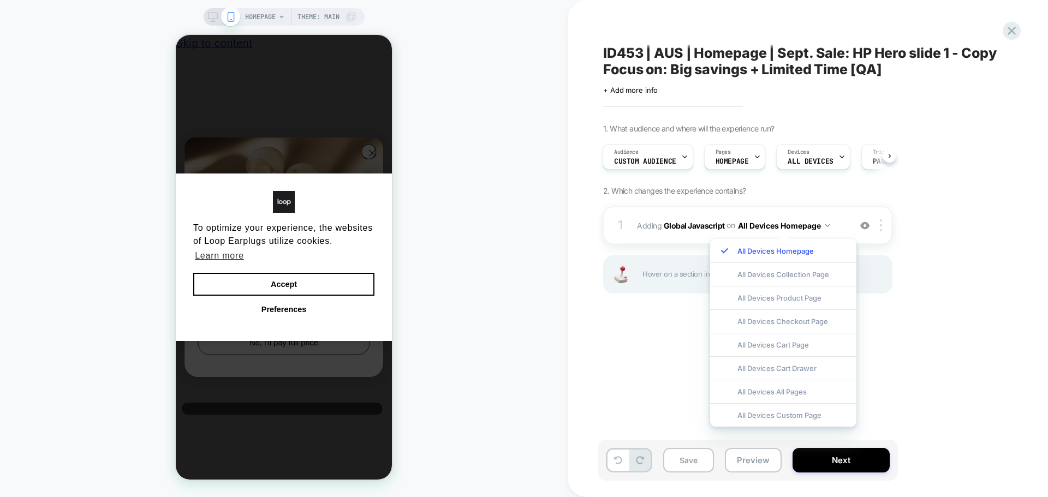
click at [0, 0] on div "1 Adding Global Javascript on All Devices Homepage Add Before Add After Target …" at bounding box center [0, 0] width 0 height 0
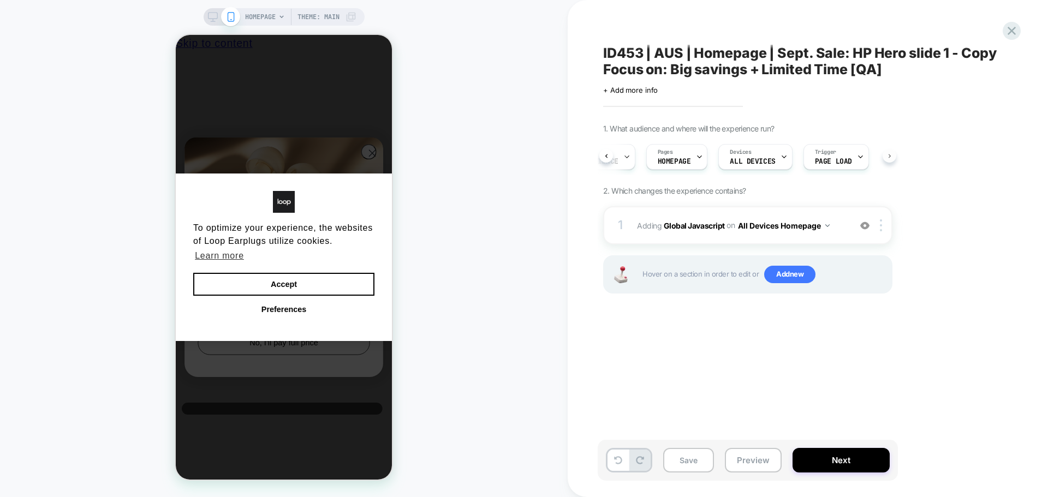
scroll to position [0, 67]
click at [853, 477] on div "Save Preview Next" at bounding box center [747, 460] width 300 height 41
click at [0, 0] on button "Next" at bounding box center [0, 0] width 0 height 0
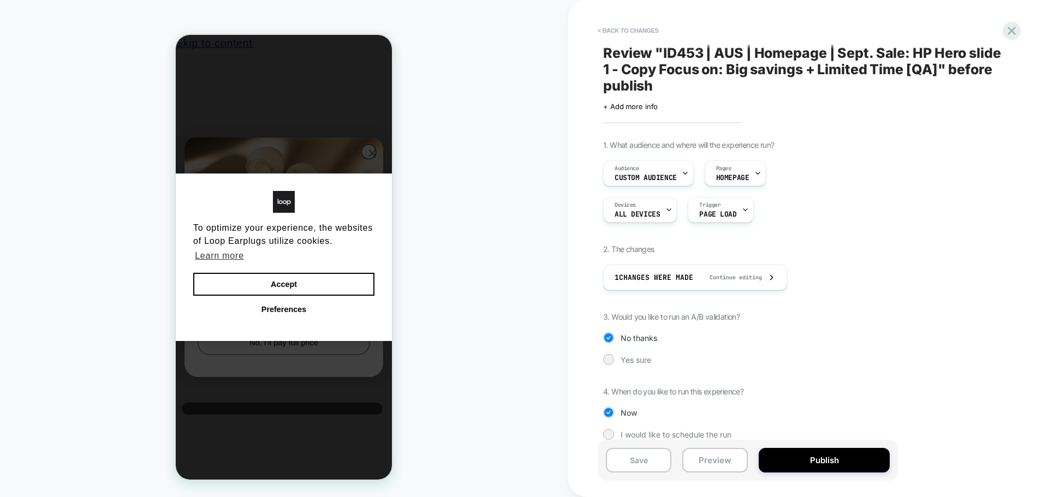
scroll to position [14, 0]
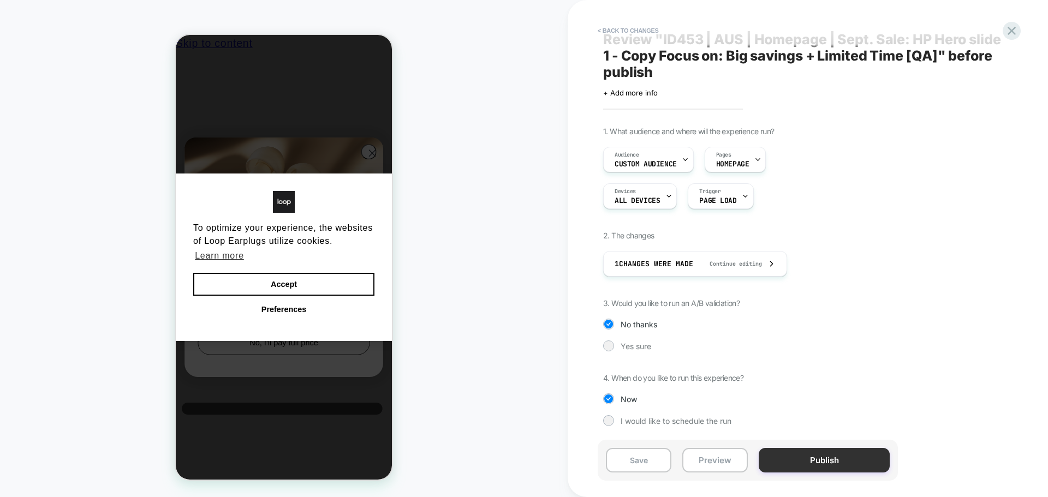
click at [807, 458] on button "Publish" at bounding box center [823, 460] width 131 height 25
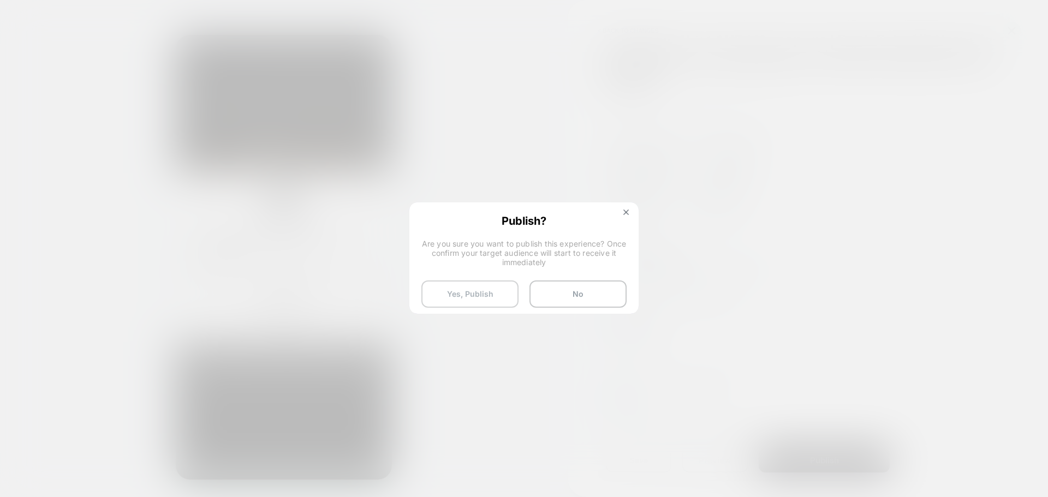
click at [441, 288] on button "Yes, Publish" at bounding box center [469, 293] width 97 height 27
